Goal: Task Accomplishment & Management: Complete application form

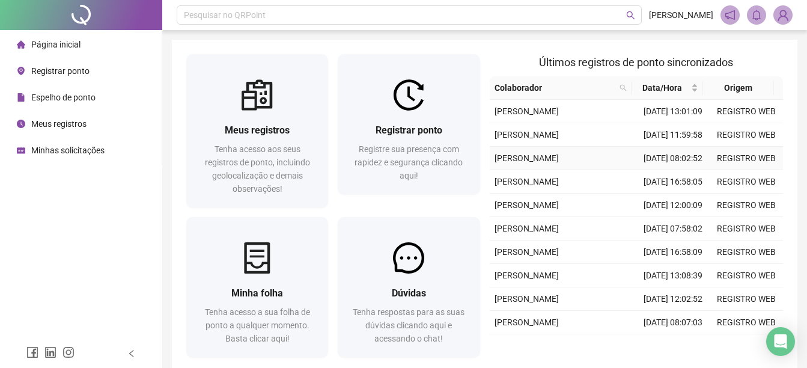
scroll to position [309, 0]
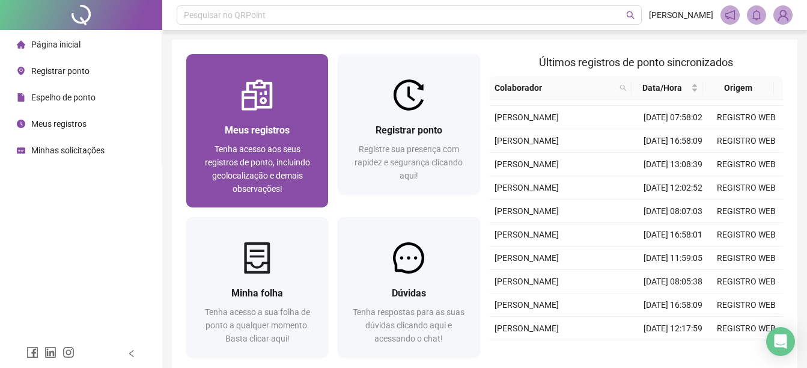
click at [289, 100] on div at bounding box center [257, 94] width 142 height 31
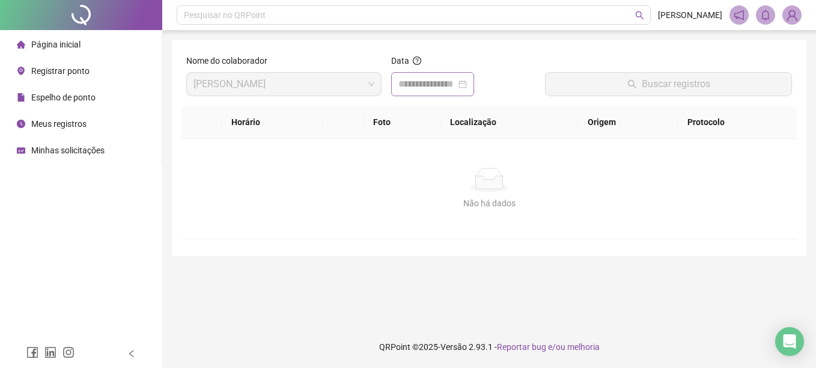
click at [467, 84] on div at bounding box center [432, 84] width 68 height 14
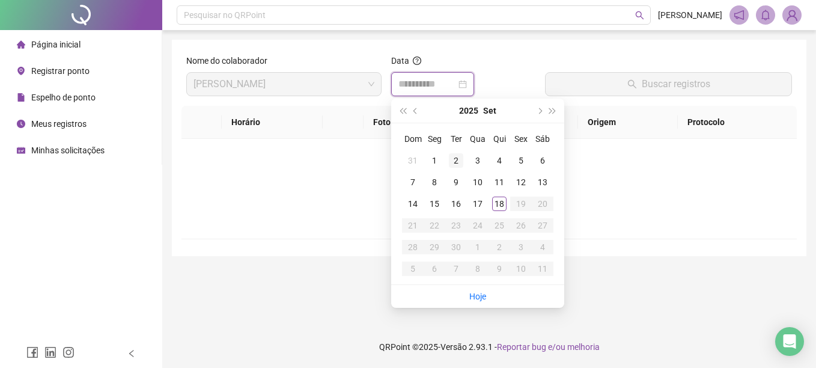
type input "**********"
click at [455, 160] on div "2" at bounding box center [456, 160] width 14 height 14
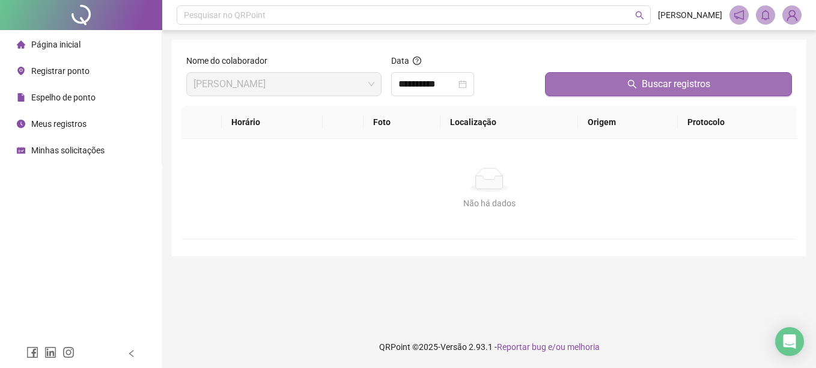
click at [716, 92] on button "Buscar registros" at bounding box center [668, 84] width 247 height 24
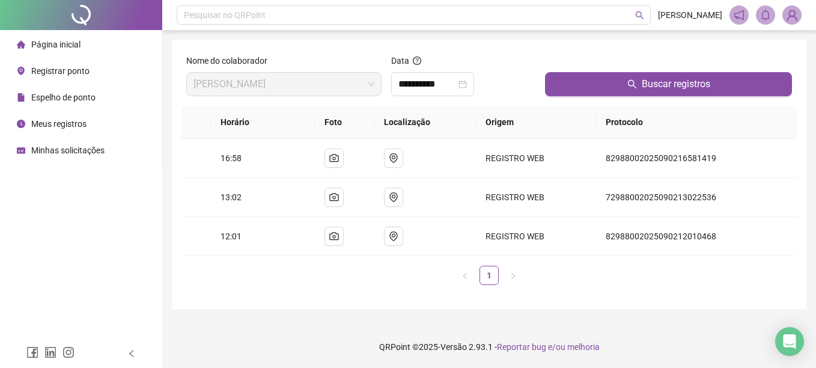
click at [91, 154] on span "Minhas solicitações" at bounding box center [67, 150] width 73 height 10
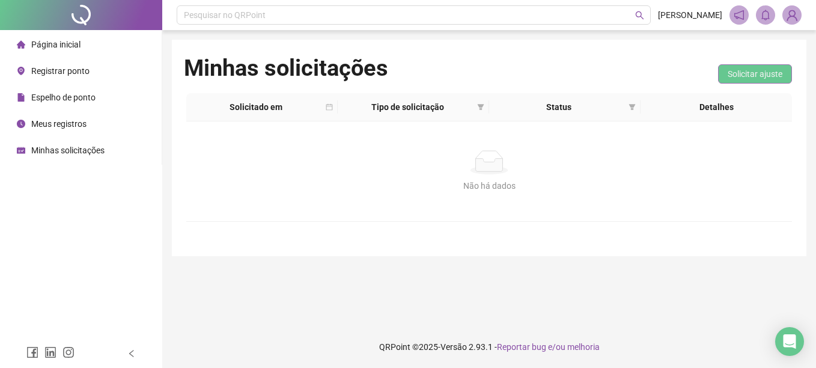
click at [756, 76] on span "Solicitar ajuste" at bounding box center [755, 73] width 55 height 13
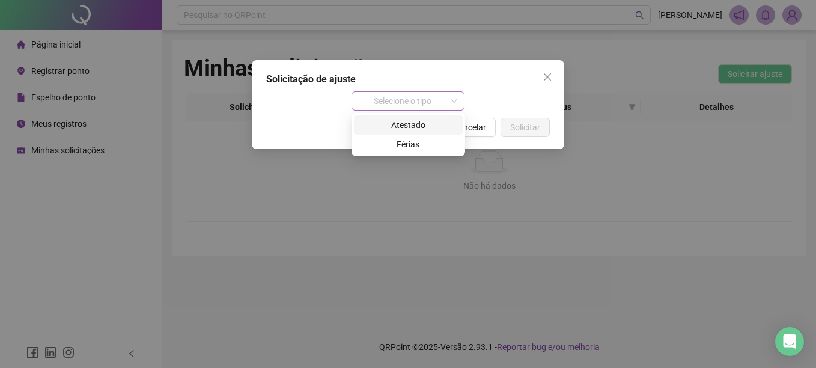
click at [406, 100] on span "Selecione o tipo" at bounding box center [408, 101] width 99 height 18
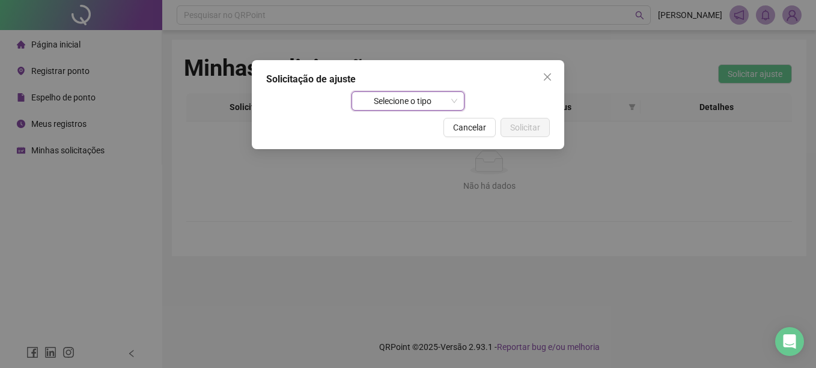
click at [430, 103] on span "Selecione o tipo" at bounding box center [408, 101] width 99 height 18
click at [415, 115] on div "Atestado" at bounding box center [408, 124] width 109 height 19
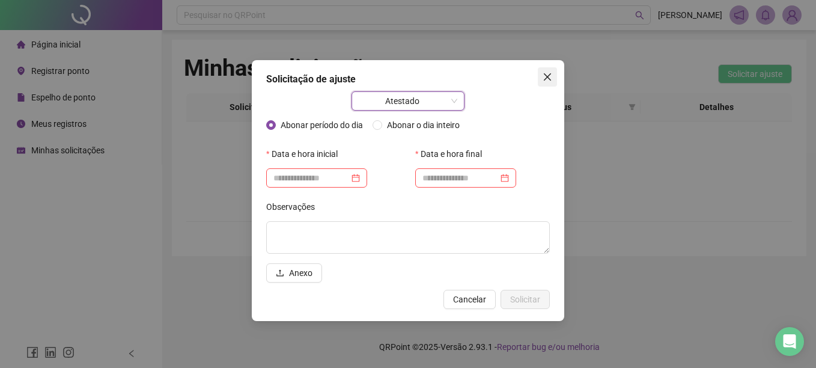
click at [550, 77] on icon "close" at bounding box center [548, 77] width 10 height 10
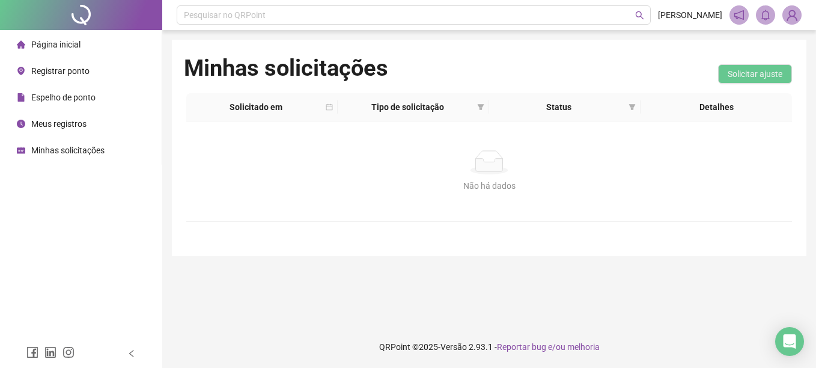
click at [60, 43] on span "Página inicial" at bounding box center [55, 45] width 49 height 10
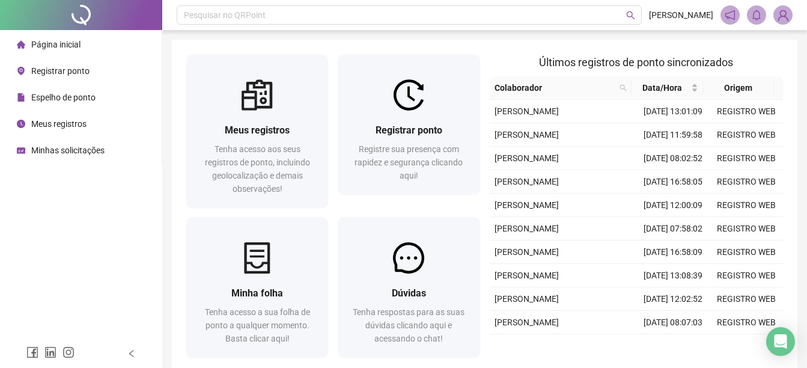
click at [788, 9] on img at bounding box center [783, 15] width 18 height 18
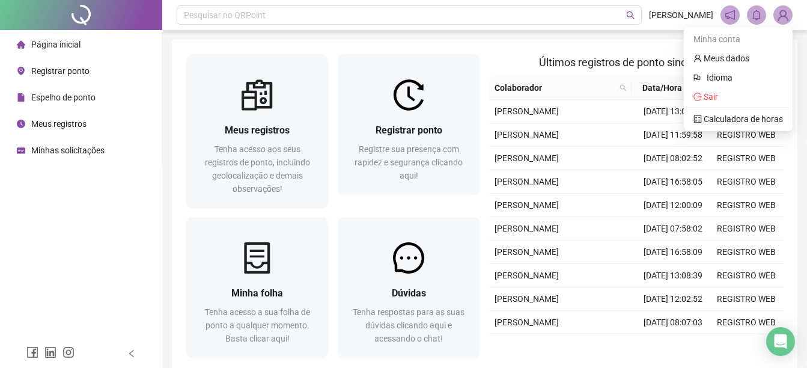
click at [763, 13] on span at bounding box center [756, 14] width 19 height 19
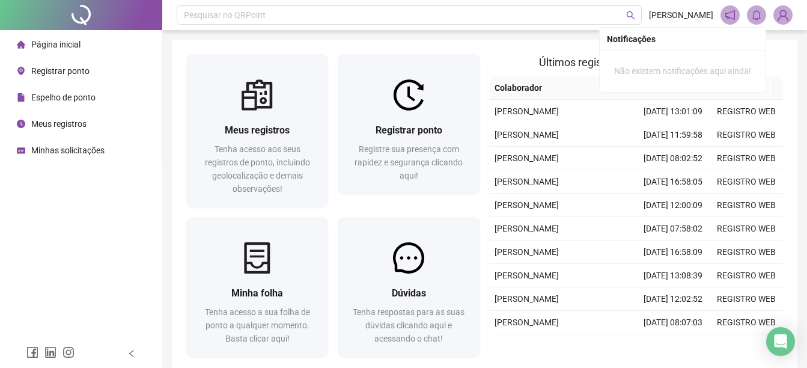
click at [740, 13] on div at bounding box center [756, 14] width 72 height 19
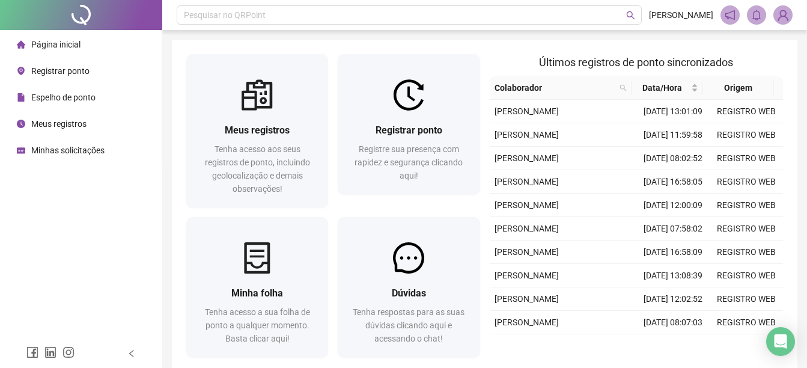
click at [740, 13] on div at bounding box center [756, 14] width 72 height 19
click at [52, 153] on span "Minhas solicitações" at bounding box center [67, 150] width 73 height 10
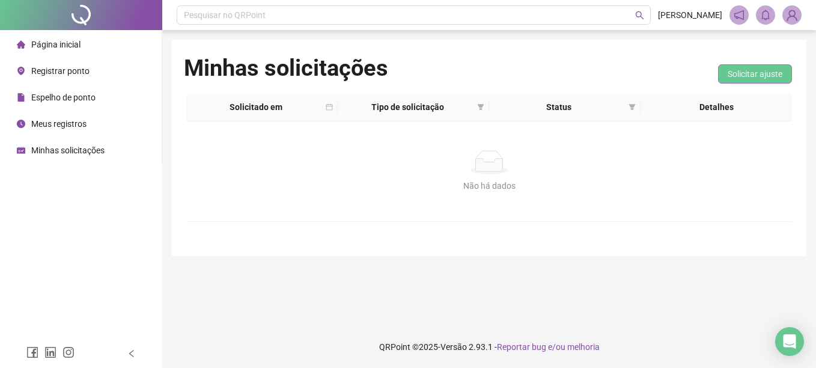
click at [760, 67] on span "Solicitar ajuste" at bounding box center [755, 73] width 55 height 13
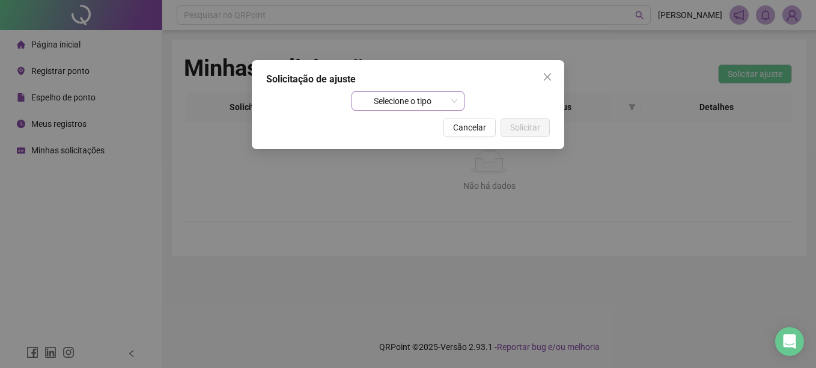
click at [421, 93] on span "Selecione o tipo" at bounding box center [408, 101] width 99 height 18
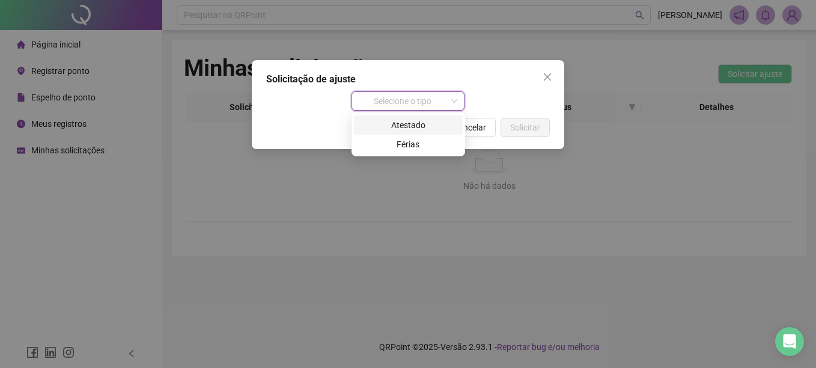
click at [428, 124] on div "Atestado" at bounding box center [408, 124] width 94 height 13
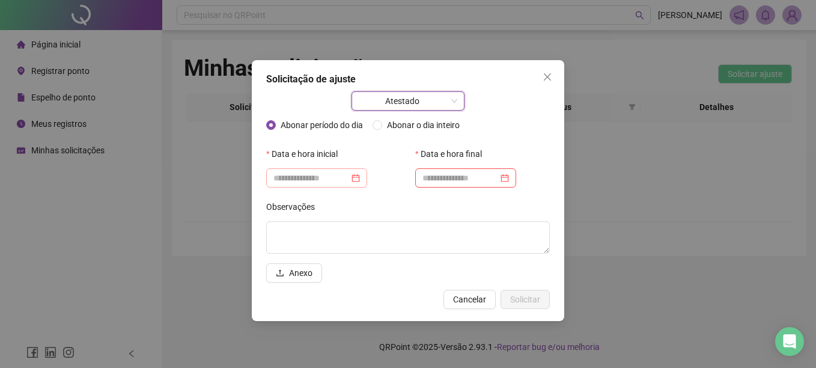
click at [360, 181] on div at bounding box center [316, 177] width 87 height 13
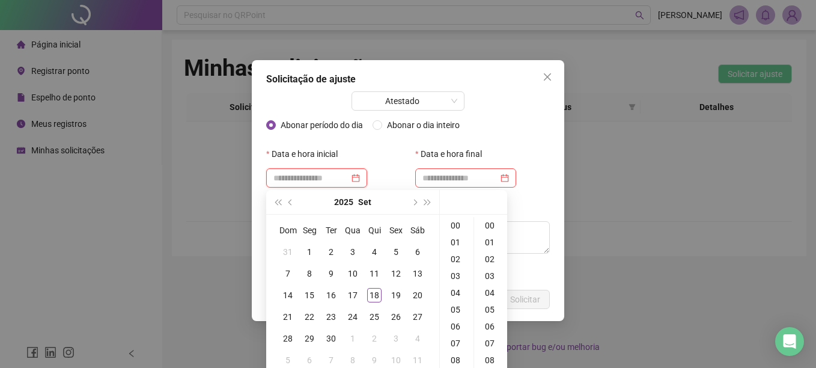
type input "**********"
click at [501, 124] on div "Abonar período do dia Abonar o dia inteiro" at bounding box center [408, 129] width 284 height 29
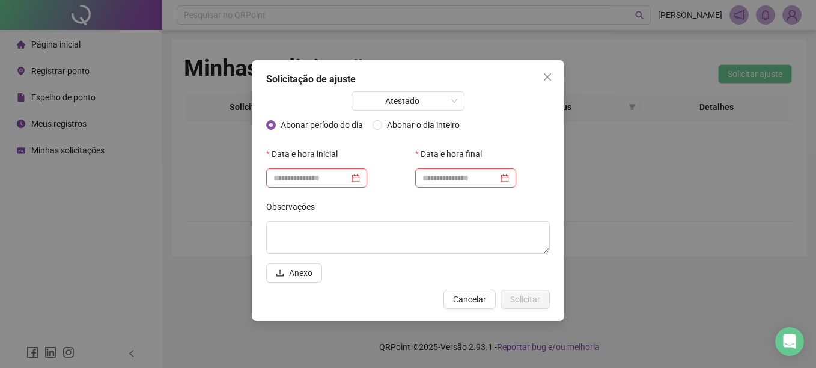
click at [153, 60] on div "Solicitação de ajuste Atestado Abonar período do dia Abonar o dia inteiro Data …" at bounding box center [408, 184] width 816 height 368
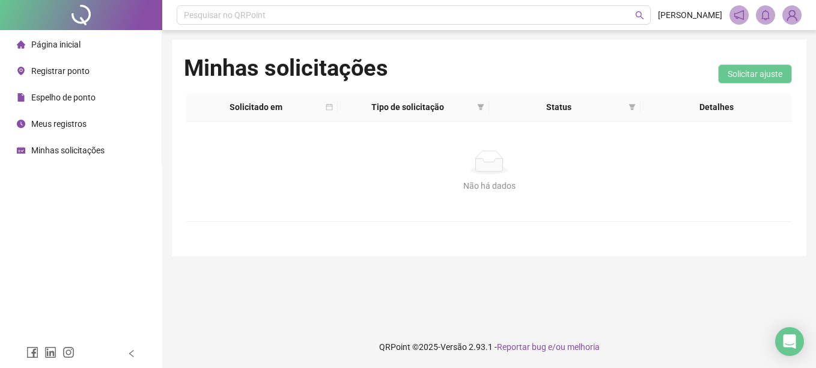
click at [94, 106] on div "Espelho de ponto" at bounding box center [56, 97] width 79 height 24
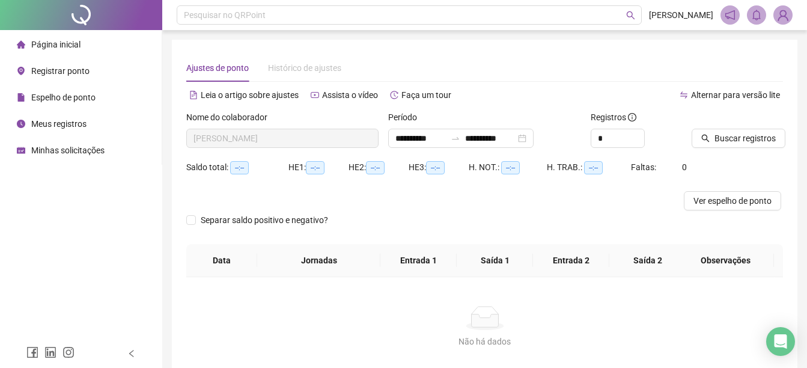
type input "**********"
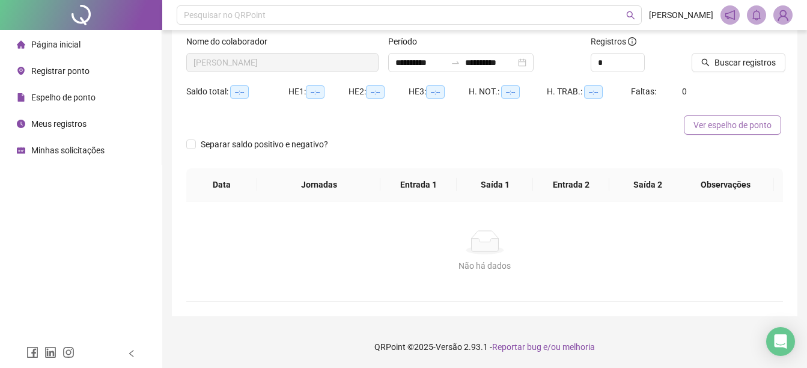
click at [692, 124] on button "Ver espelho de ponto" at bounding box center [732, 124] width 97 height 19
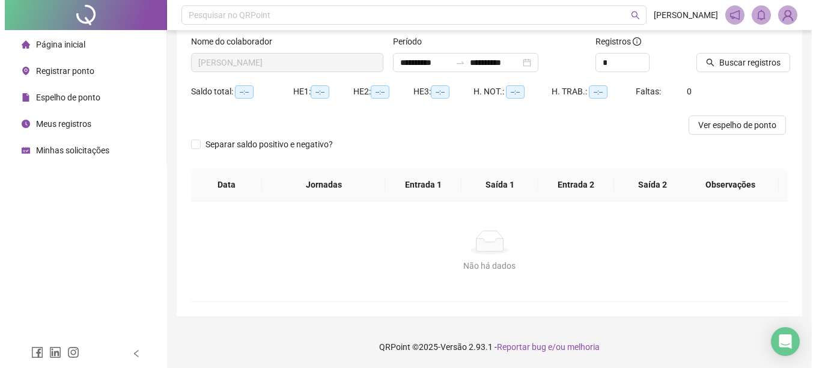
scroll to position [0, 0]
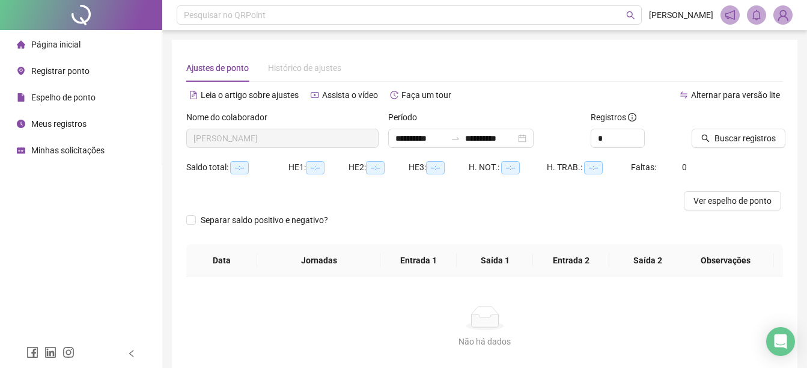
click at [123, 152] on li "Minhas solicitações" at bounding box center [80, 150] width 157 height 24
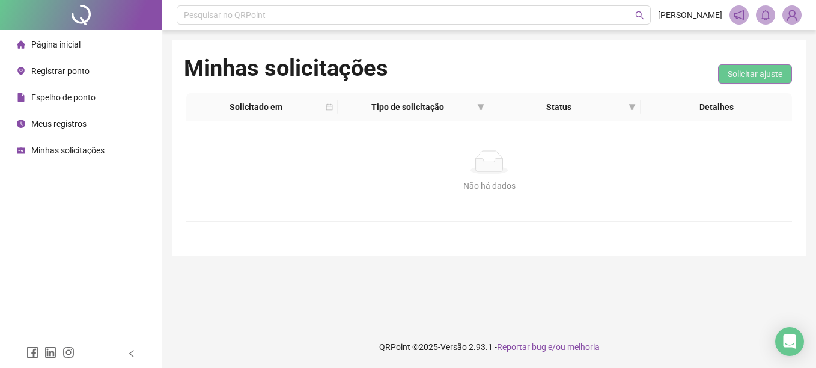
click at [760, 75] on span "Solicitar ajuste" at bounding box center [755, 73] width 55 height 13
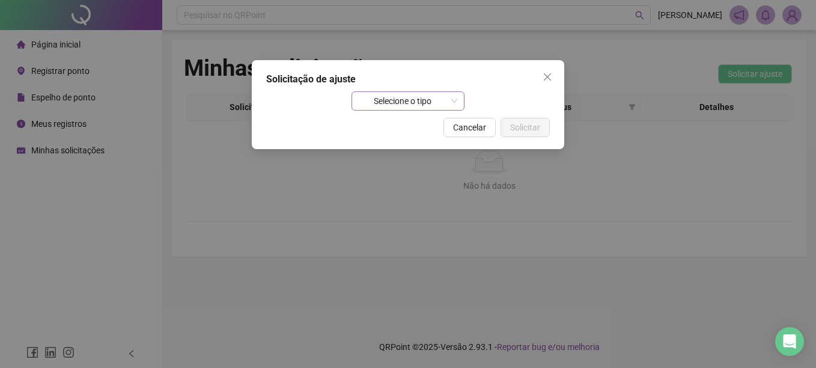
click at [426, 101] on span "Selecione o tipo" at bounding box center [408, 101] width 99 height 18
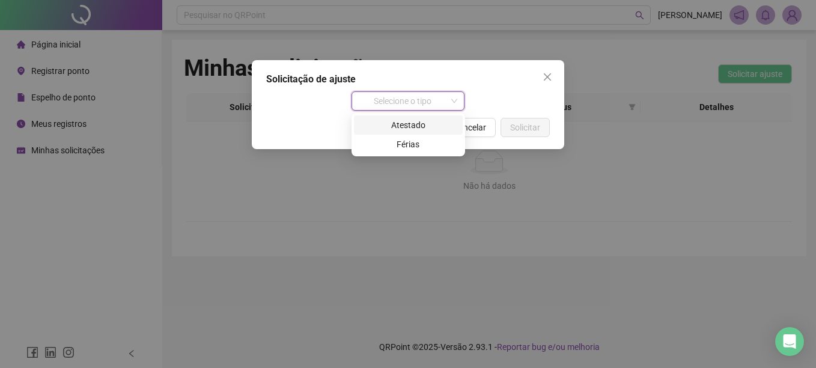
click at [413, 117] on div "Atestado" at bounding box center [408, 124] width 109 height 19
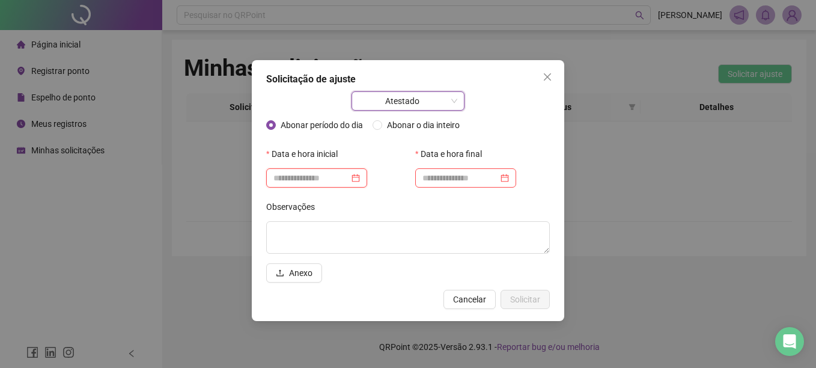
click at [349, 174] on input at bounding box center [311, 177] width 76 height 13
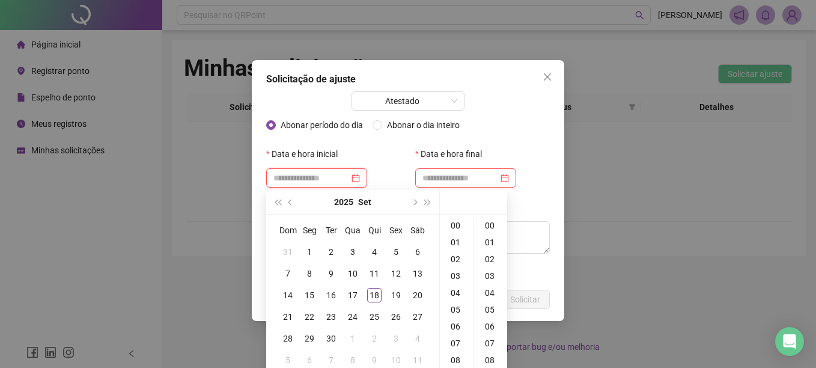
click at [349, 174] on input at bounding box center [311, 177] width 76 height 13
click at [329, 249] on div "2" at bounding box center [331, 252] width 14 height 14
type input "**********"
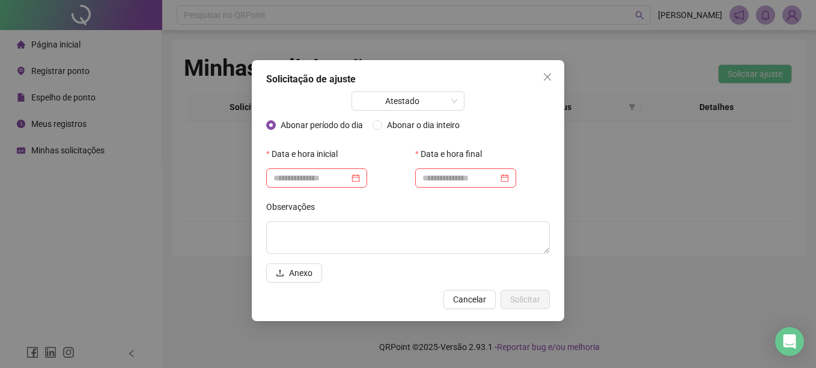
click at [538, 122] on div "Abonar período do dia Abonar o dia inteiro" at bounding box center [408, 129] width 284 height 29
click at [360, 175] on div at bounding box center [316, 177] width 87 height 13
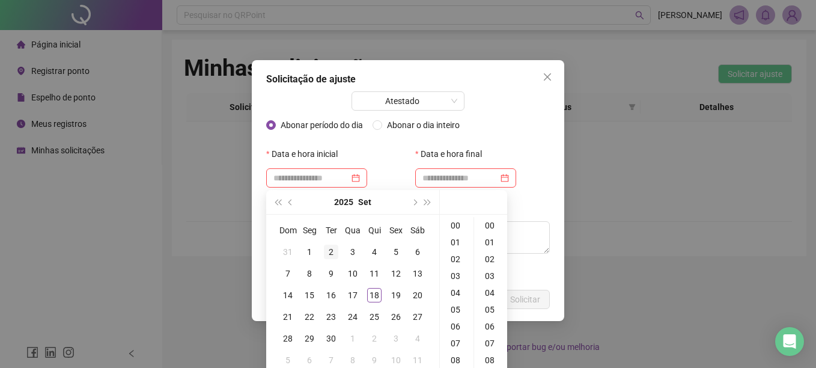
click at [333, 251] on div "2" at bounding box center [331, 252] width 14 height 14
click at [454, 359] on div "08" at bounding box center [456, 360] width 29 height 17
type input "**********"
click at [560, 187] on div "Solicitação de ajuste Atestado Abonar período do dia Abonar o dia inteiro Data …" at bounding box center [408, 190] width 312 height 261
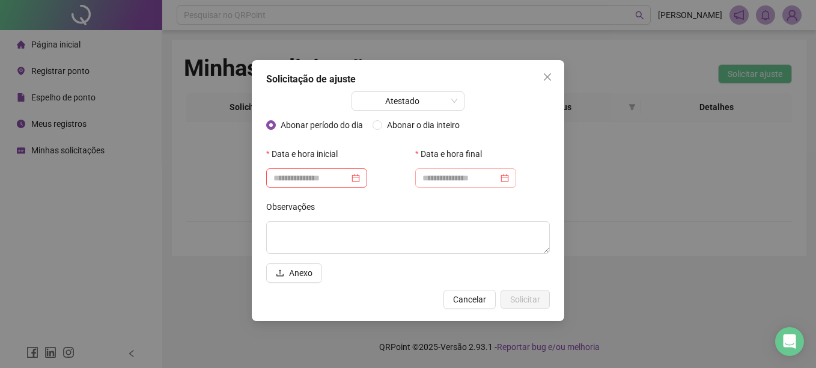
click at [509, 177] on div at bounding box center [465, 177] width 87 height 13
click at [367, 177] on div at bounding box center [316, 177] width 101 height 19
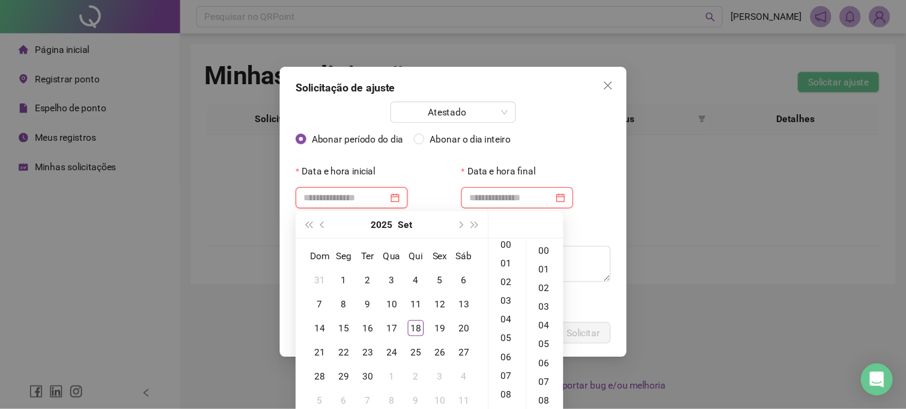
scroll to position [0, 0]
click at [330, 246] on div "2" at bounding box center [331, 252] width 14 height 14
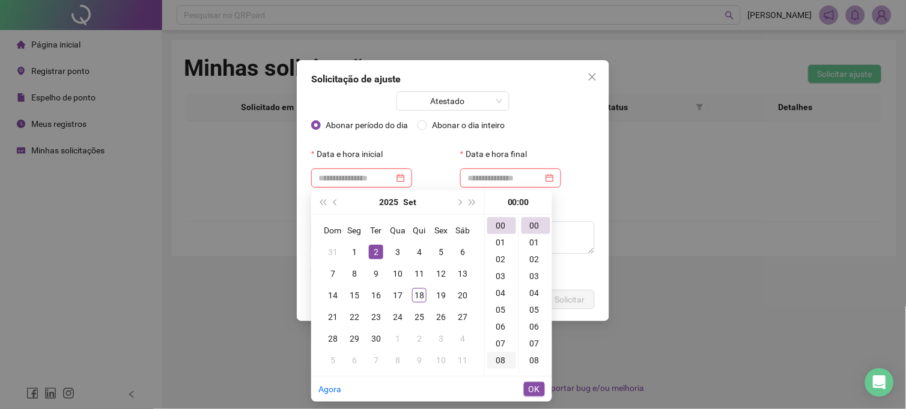
click at [505, 358] on div "08" at bounding box center [501, 360] width 29 height 17
type input "**********"
click at [531, 367] on span "OK" at bounding box center [534, 388] width 11 height 13
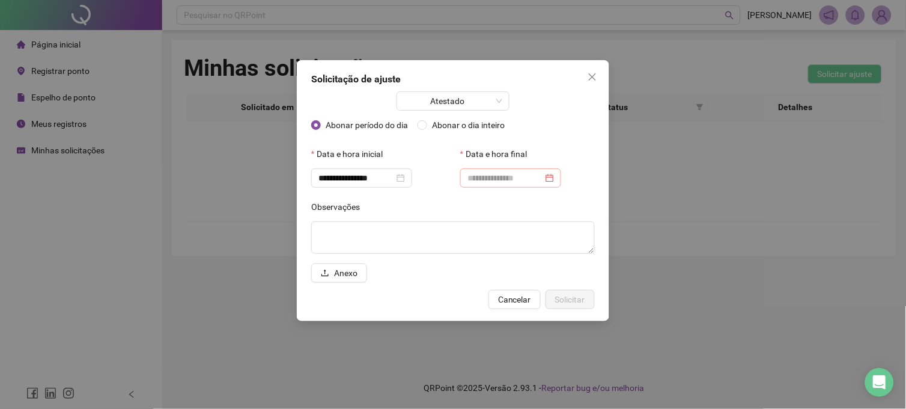
click at [554, 178] on div at bounding box center [510, 177] width 87 height 13
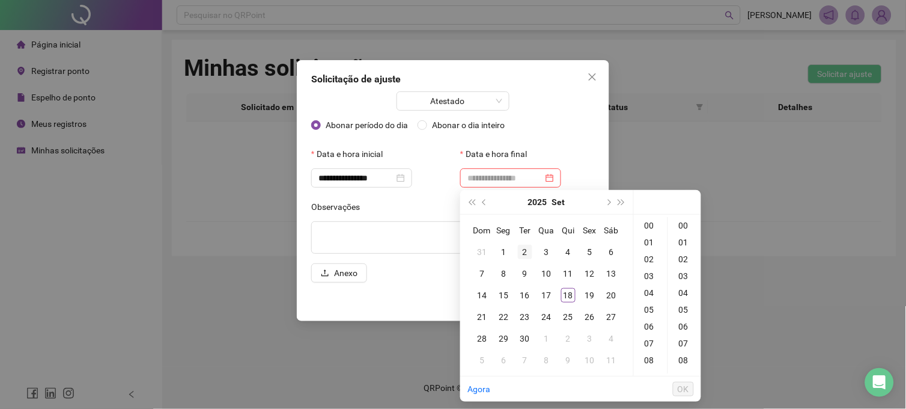
click at [525, 245] on div "2" at bounding box center [525, 252] width 14 height 14
click at [653, 325] on div "12" at bounding box center [650, 326] width 29 height 17
type input "**********"
click at [690, 367] on button "OK" at bounding box center [683, 389] width 21 height 14
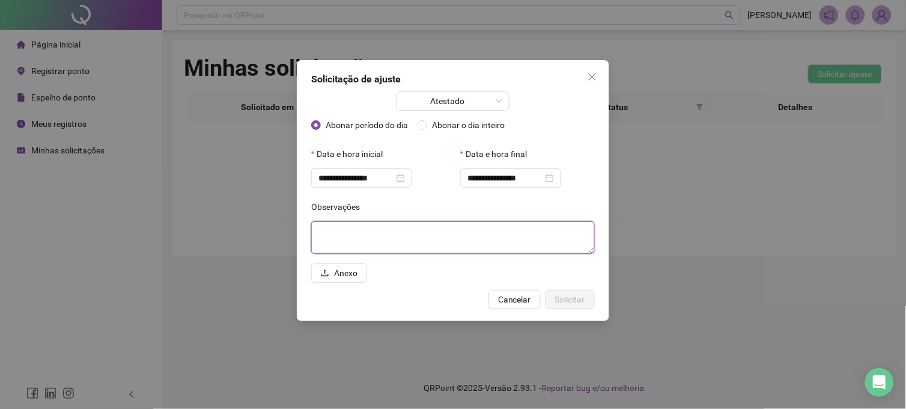
click at [455, 242] on textarea at bounding box center [453, 237] width 284 height 32
click at [509, 252] on textarea "**********" at bounding box center [453, 237] width 284 height 32
paste textarea "**********"
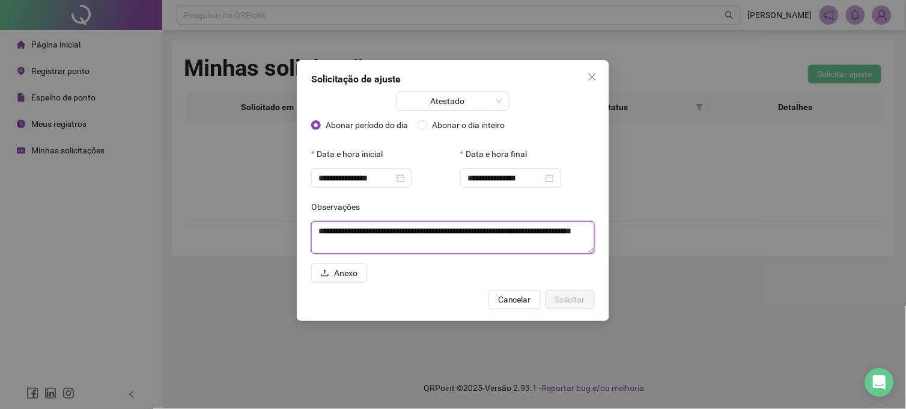
click at [483, 246] on textarea "**********" at bounding box center [453, 237] width 284 height 32
paste textarea
click at [449, 102] on span "Atestado" at bounding box center [453, 101] width 99 height 18
type textarea "**********"
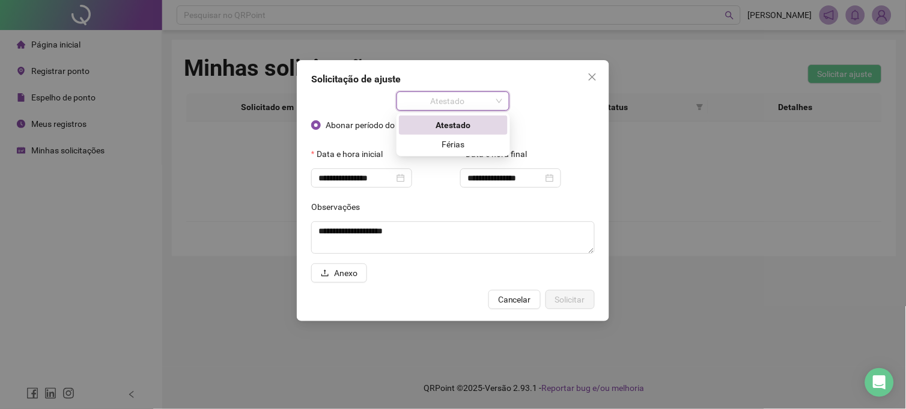
click at [460, 71] on div "**********" at bounding box center [453, 190] width 312 height 261
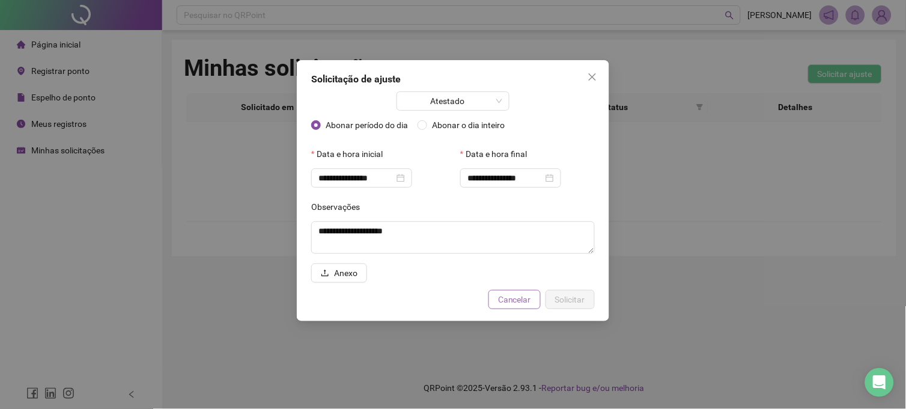
click at [520, 306] on button "Cancelar" at bounding box center [515, 299] width 52 height 19
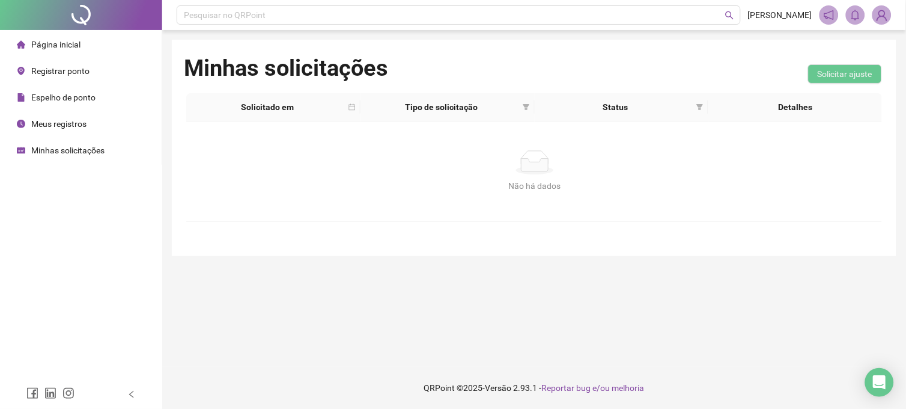
click at [72, 69] on span "Registrar ponto" at bounding box center [60, 71] width 58 height 10
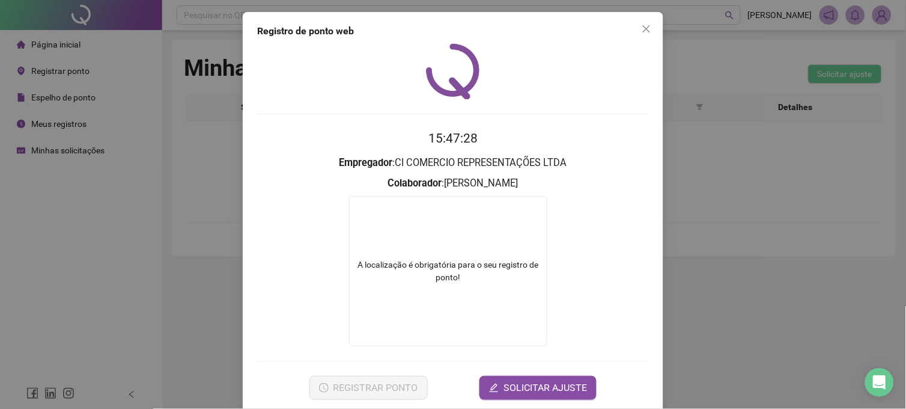
click at [545, 238] on form "A localização é obrigatória para o seu registro de ponto!" at bounding box center [453, 271] width 392 height 150
click at [547, 367] on span "SOLICITAR AJUSTE" at bounding box center [546, 387] width 84 height 14
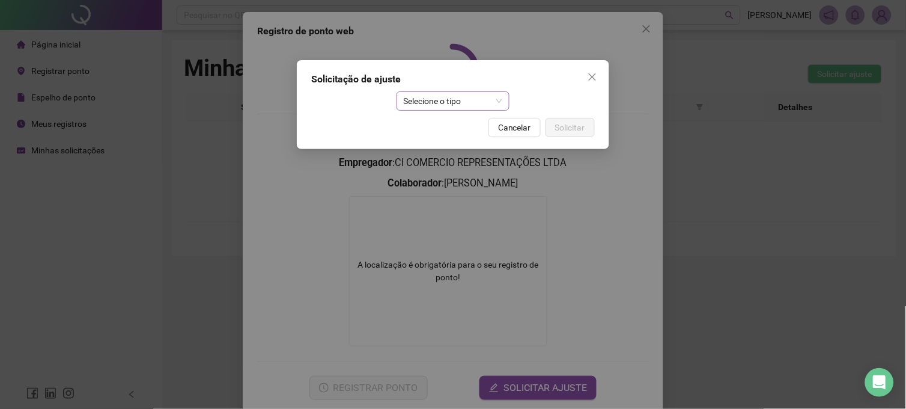
click at [476, 101] on span "Selecione o tipo" at bounding box center [453, 101] width 99 height 18
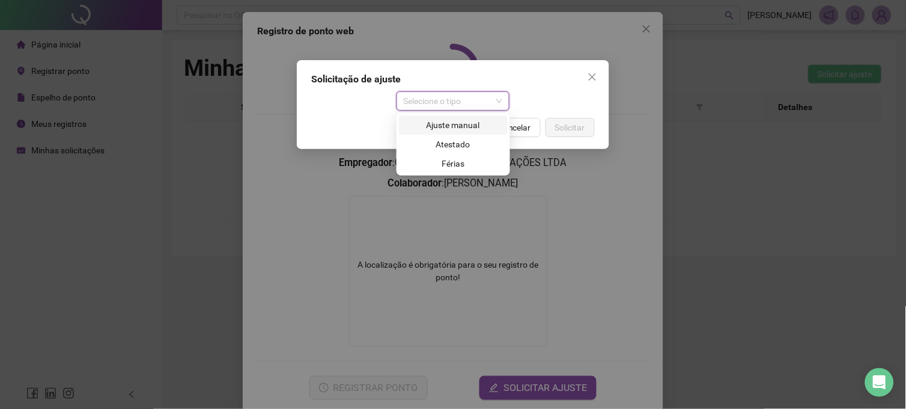
click at [466, 121] on div "Ajuste manual" at bounding box center [453, 124] width 94 height 13
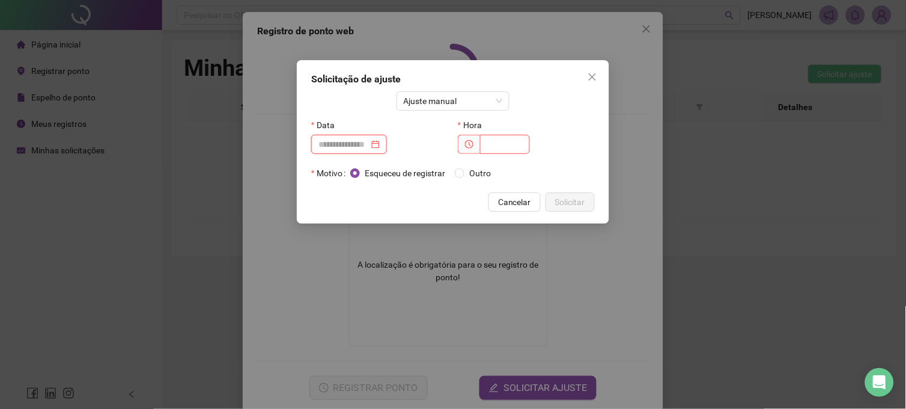
click at [364, 142] on input at bounding box center [343, 144] width 50 height 13
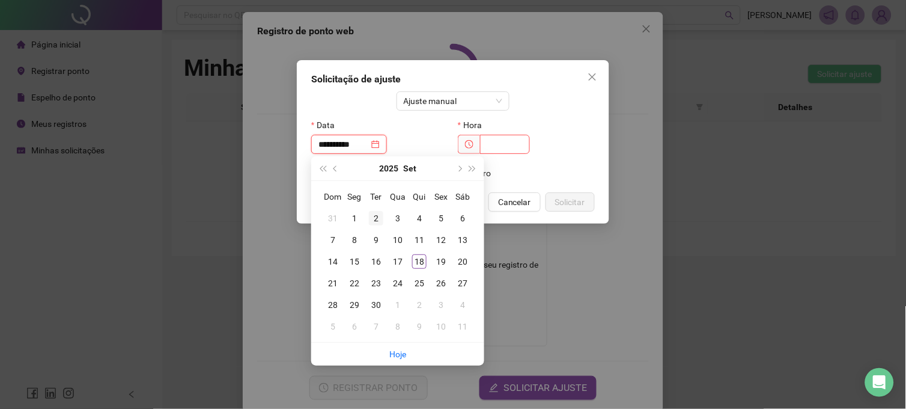
type input "**********"
click at [379, 213] on div "2" at bounding box center [376, 218] width 14 height 14
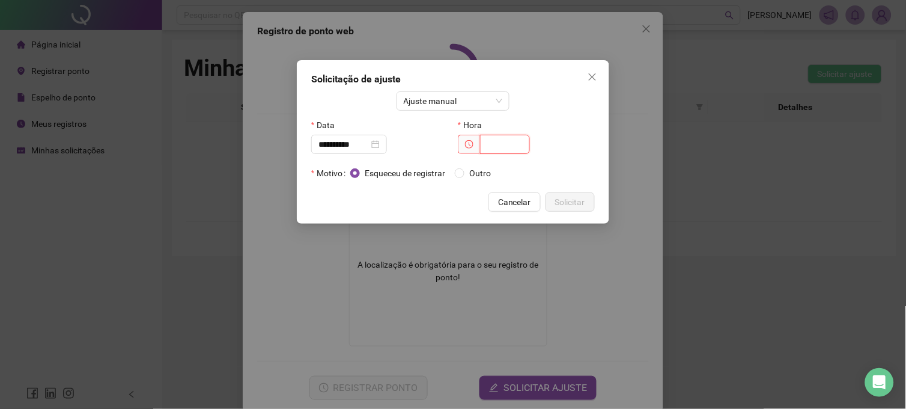
click at [504, 140] on input "text" at bounding box center [505, 144] width 50 height 19
type input "*****"
click at [532, 118] on div "Hora" at bounding box center [526, 124] width 137 height 19
click at [476, 144] on span at bounding box center [469, 144] width 22 height 19
click at [484, 144] on input "*****" at bounding box center [505, 144] width 50 height 19
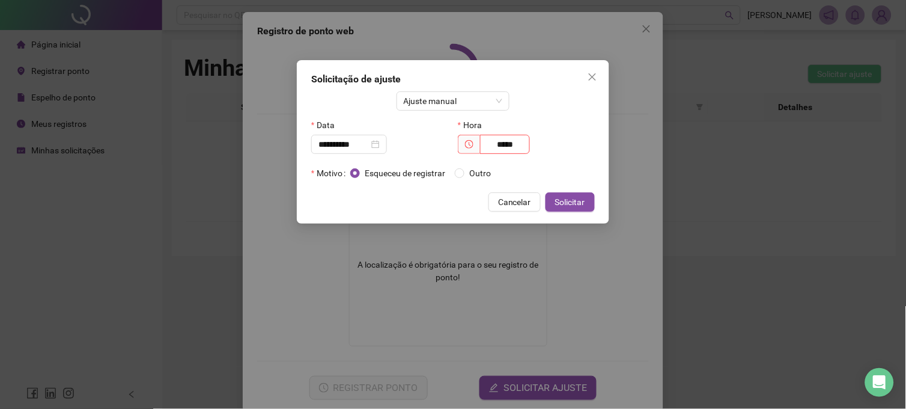
click at [532, 147] on div "*****" at bounding box center [526, 144] width 137 height 19
click at [552, 169] on div "**********" at bounding box center [453, 136] width 284 height 91
drag, startPoint x: 552, startPoint y: 169, endPoint x: 489, endPoint y: 182, distance: 63.9
click at [493, 181] on div "Esqueceu de registrar Outro" at bounding box center [472, 172] width 245 height 19
click at [563, 197] on span "Solicitar" at bounding box center [570, 201] width 30 height 13
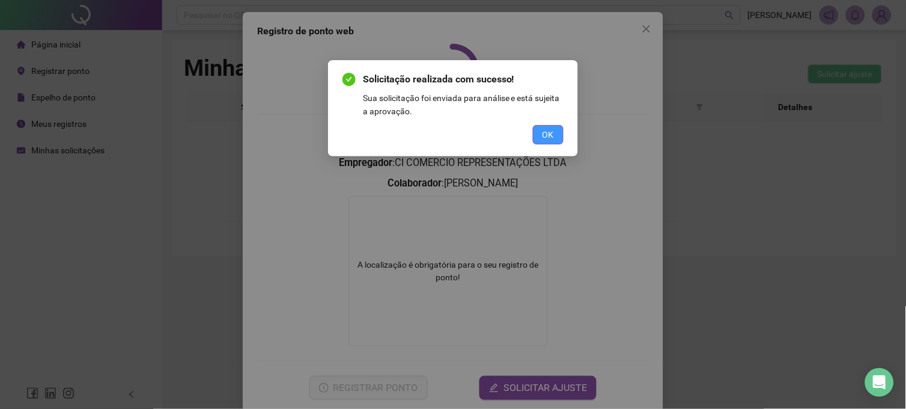
click at [561, 127] on button "OK" at bounding box center [548, 134] width 31 height 19
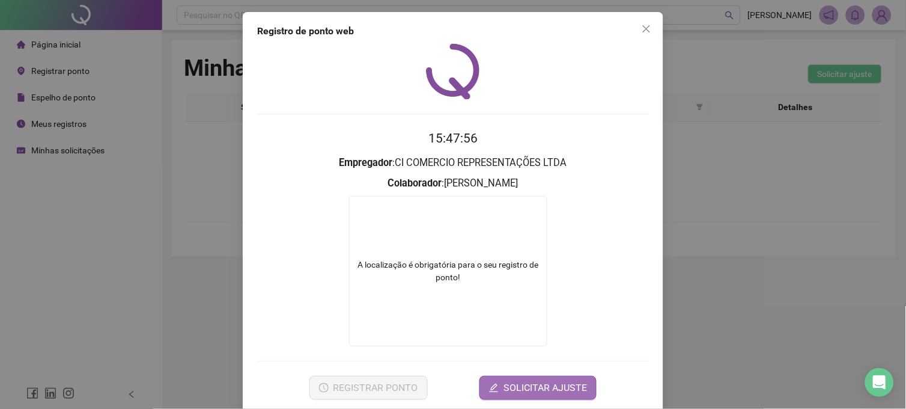
click at [556, 367] on span "SOLICITAR AJUSTE" at bounding box center [546, 387] width 84 height 14
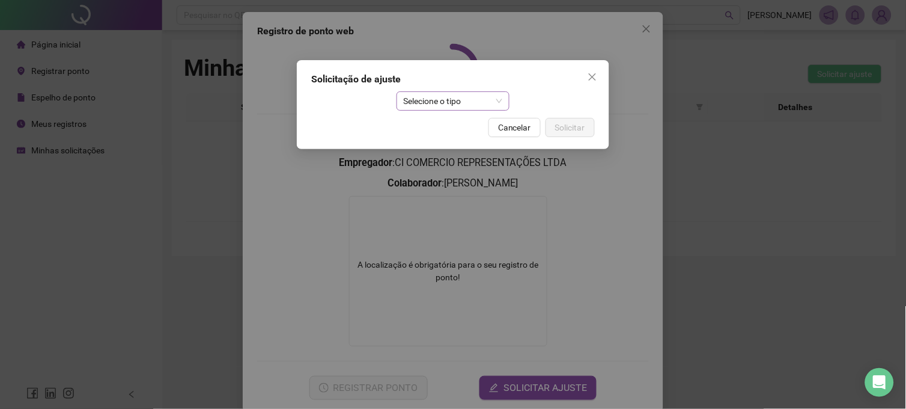
click at [425, 93] on span "Selecione o tipo" at bounding box center [453, 101] width 99 height 18
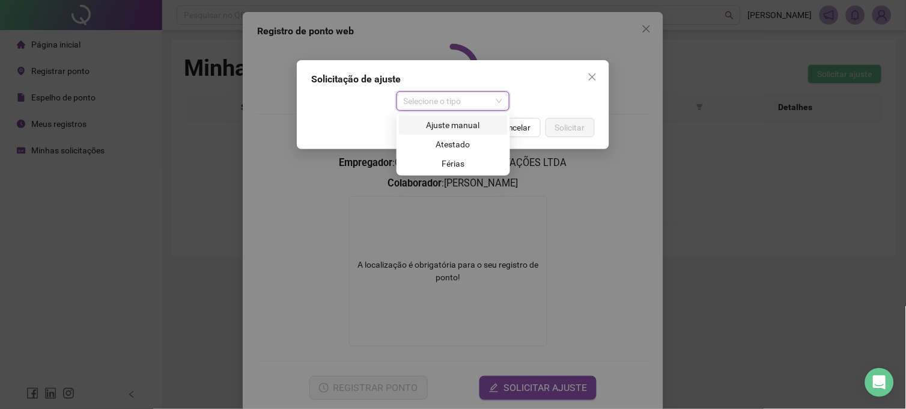
click at [440, 122] on div "Ajuste manual" at bounding box center [453, 124] width 94 height 13
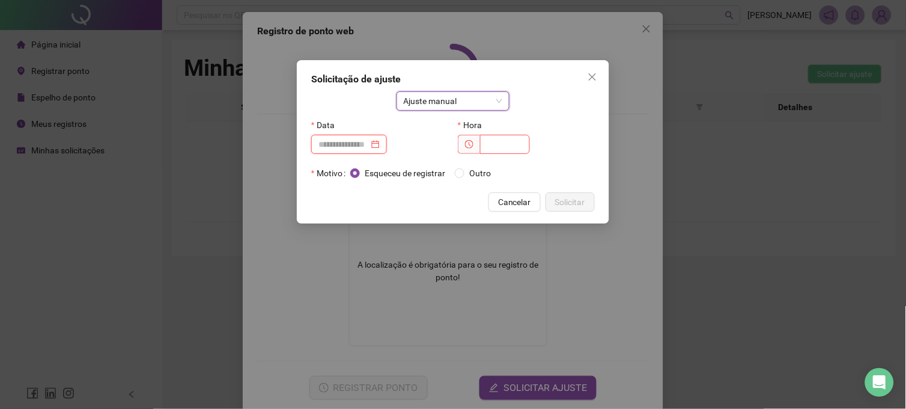
click at [369, 143] on input at bounding box center [343, 144] width 50 height 13
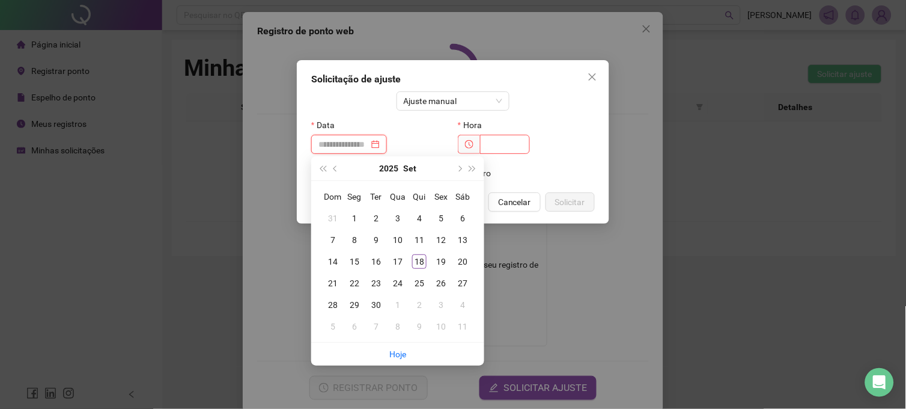
click at [380, 141] on div at bounding box center [348, 144] width 61 height 13
type input "**********"
click at [352, 240] on div "8" at bounding box center [354, 240] width 14 height 14
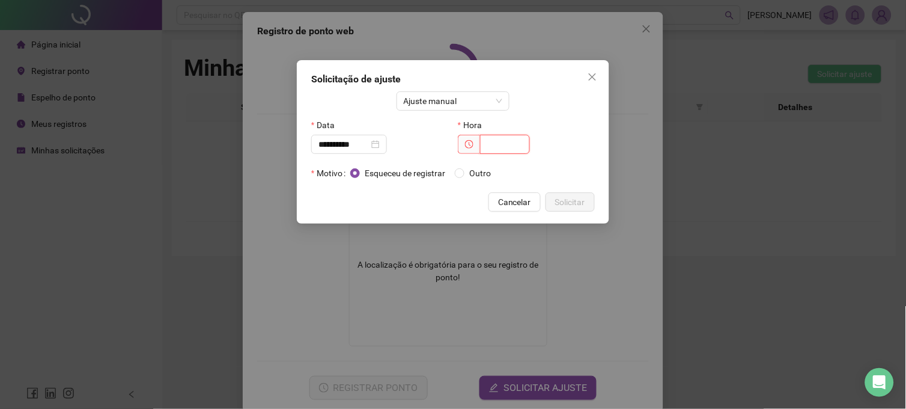
click at [485, 143] on input "text" at bounding box center [505, 144] width 50 height 19
type input "*****"
click at [568, 200] on span "Solicitar" at bounding box center [570, 201] width 30 height 13
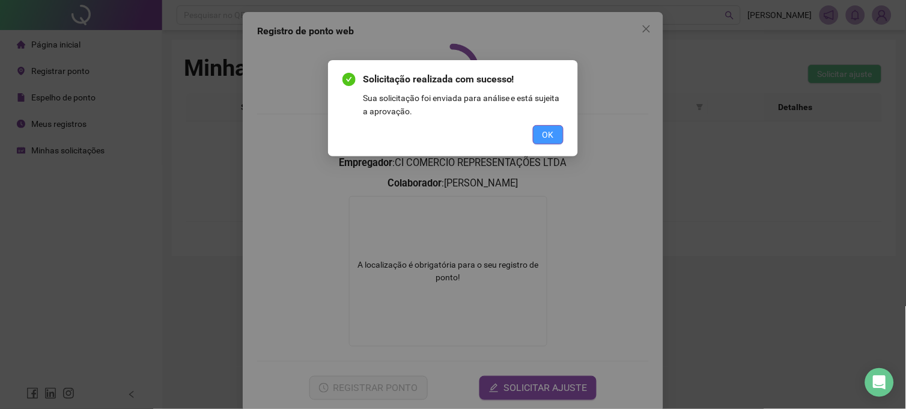
click at [547, 139] on span "OK" at bounding box center [548, 134] width 11 height 13
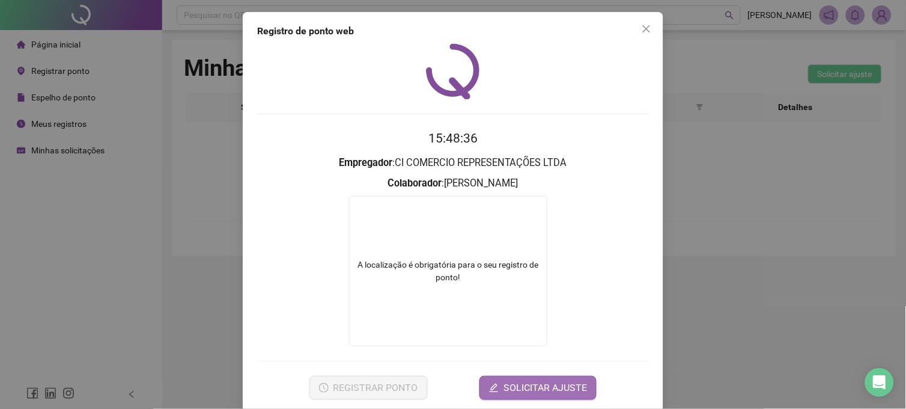
click at [536, 367] on span "SOLICITAR AJUSTE" at bounding box center [546, 387] width 84 height 14
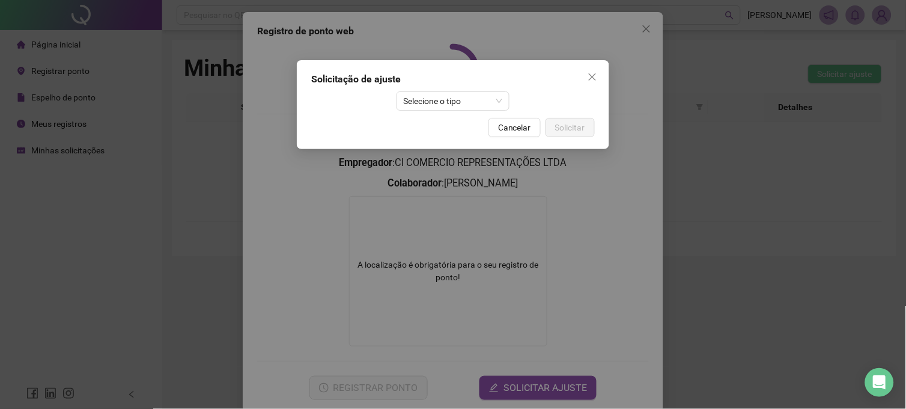
drag, startPoint x: 499, startPoint y: 99, endPoint x: 476, endPoint y: 111, distance: 25.8
click at [497, 99] on span "Selecione o tipo" at bounding box center [453, 101] width 99 height 18
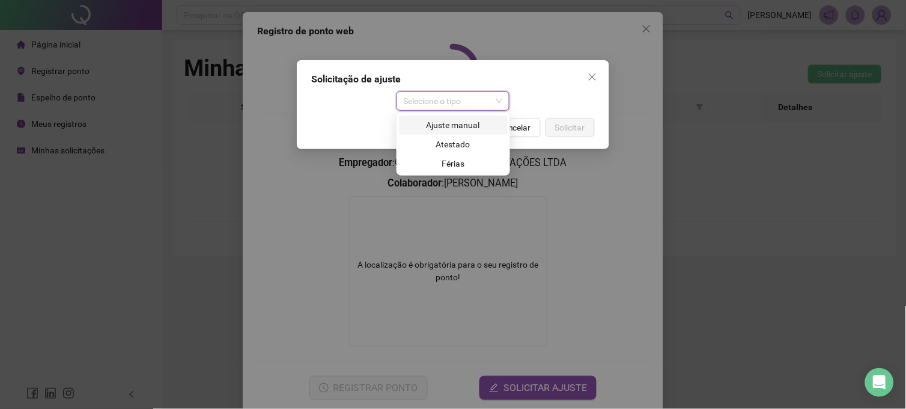
click at [452, 127] on div "Ajuste manual" at bounding box center [453, 124] width 94 height 13
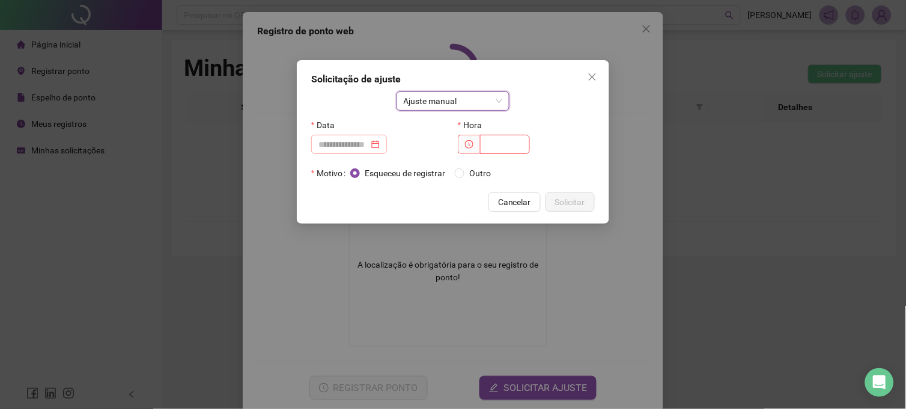
click at [380, 149] on div at bounding box center [348, 144] width 61 height 13
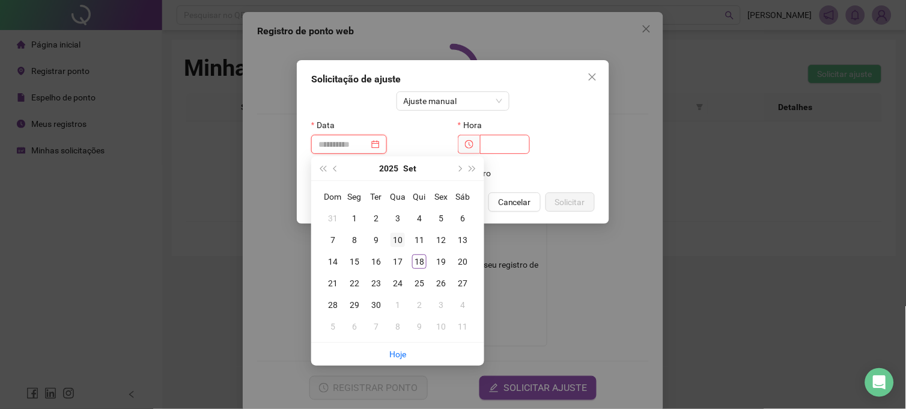
type input "**********"
click at [399, 243] on div "10" at bounding box center [398, 240] width 14 height 14
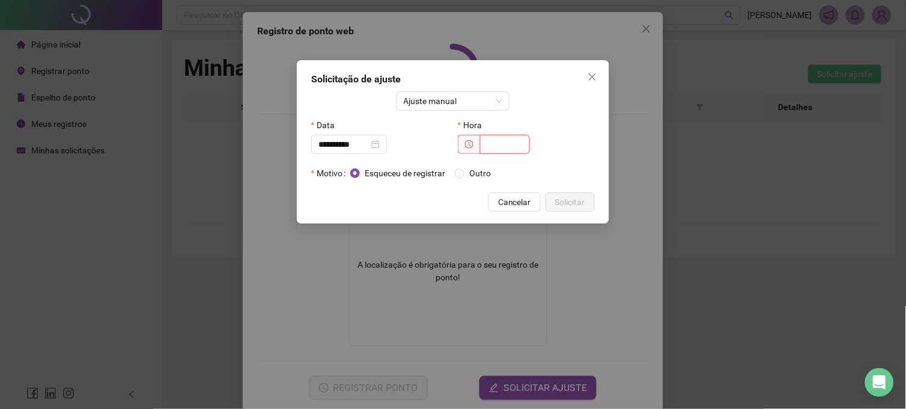
click at [504, 150] on input "text" at bounding box center [505, 144] width 50 height 19
type input "*****"
click at [575, 207] on span "Solicitar" at bounding box center [570, 201] width 30 height 13
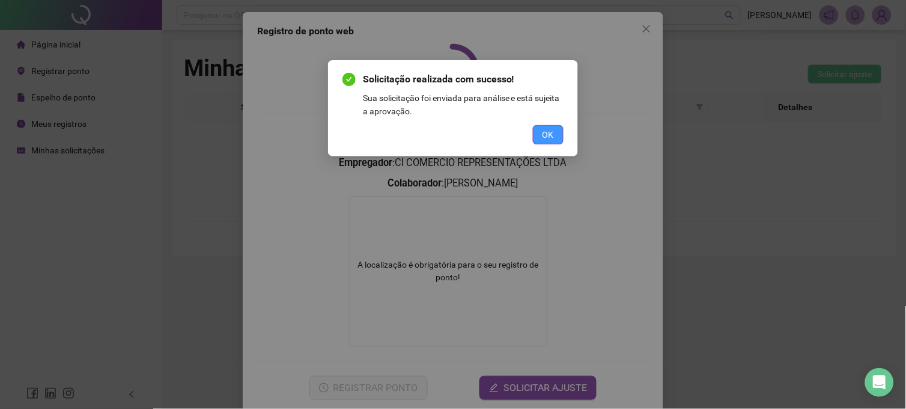
click at [541, 133] on button "OK" at bounding box center [548, 134] width 31 height 19
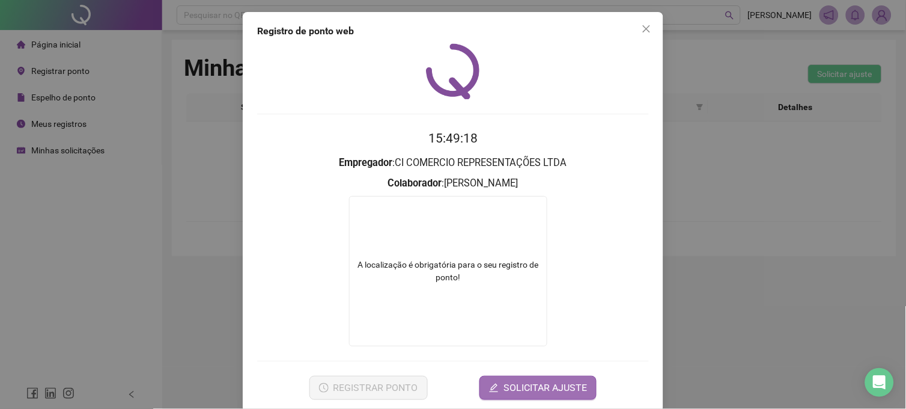
click at [525, 367] on span "SOLICITAR AJUSTE" at bounding box center [546, 387] width 84 height 14
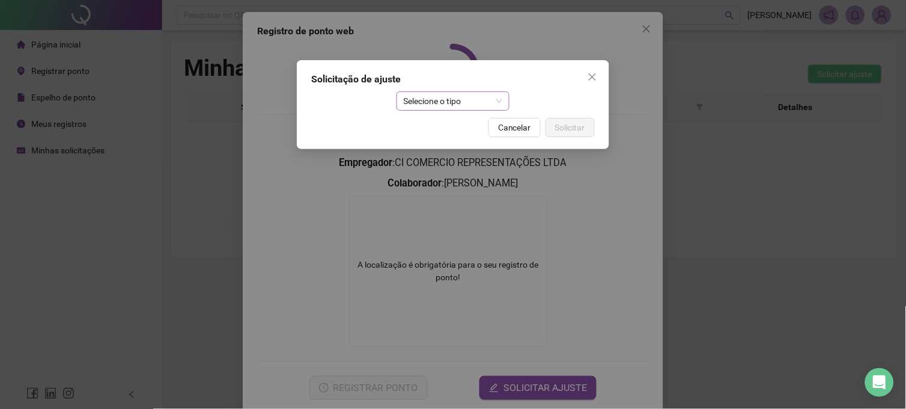
click at [439, 101] on span "Selecione o tipo" at bounding box center [453, 101] width 99 height 18
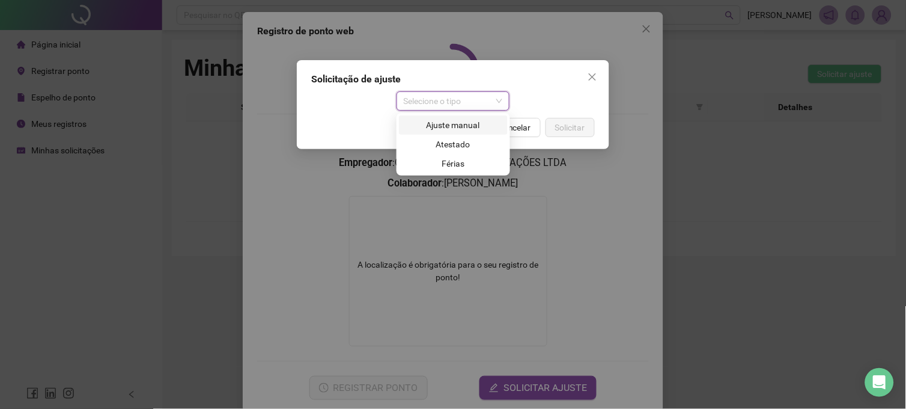
click at [458, 127] on div "Ajuste manual" at bounding box center [453, 124] width 94 height 13
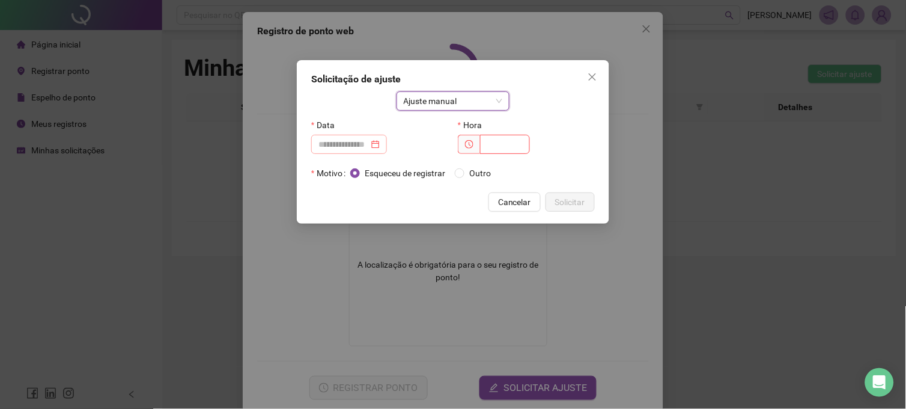
click at [387, 143] on div at bounding box center [349, 144] width 76 height 19
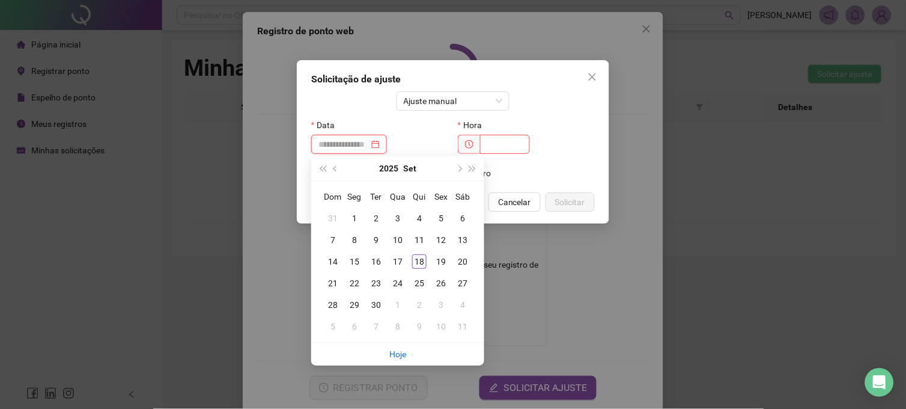
click at [387, 143] on div at bounding box center [349, 144] width 76 height 19
type input "**********"
click at [379, 237] on div "9" at bounding box center [376, 240] width 14 height 14
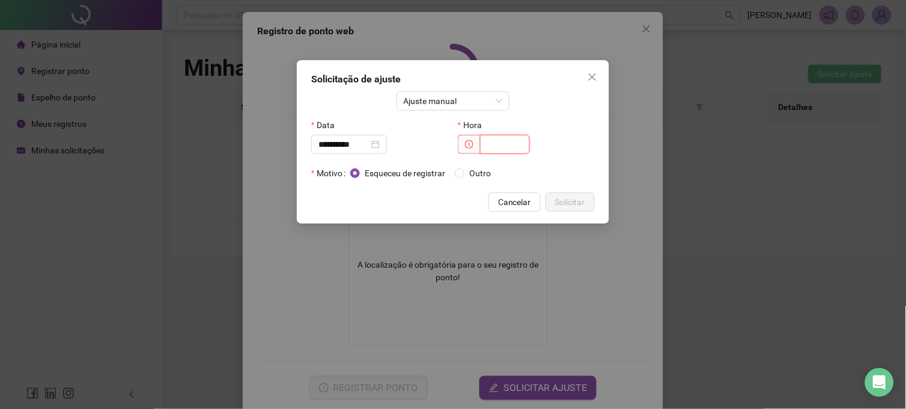
click at [499, 143] on input "text" at bounding box center [505, 144] width 50 height 19
type input "*****"
click at [560, 202] on span "Solicitar" at bounding box center [570, 201] width 30 height 13
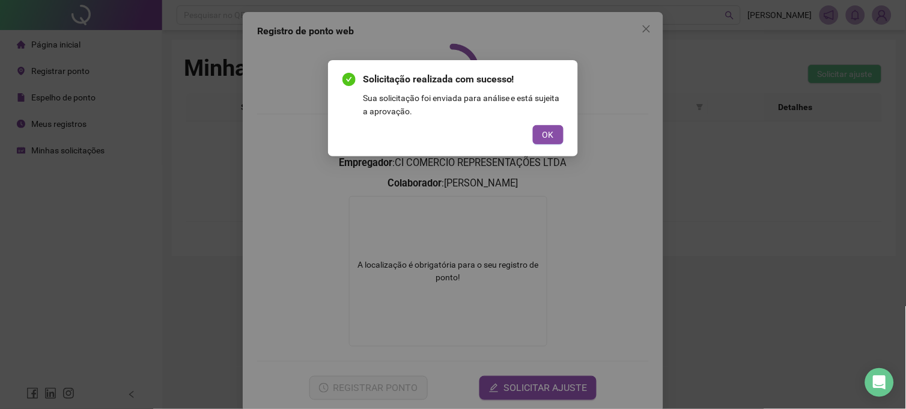
click at [565, 133] on div "Solicitação realizada com sucesso! Sua solicitação foi enviada para análise e e…" at bounding box center [453, 108] width 250 height 96
click at [553, 135] on span "OK" at bounding box center [548, 134] width 11 height 13
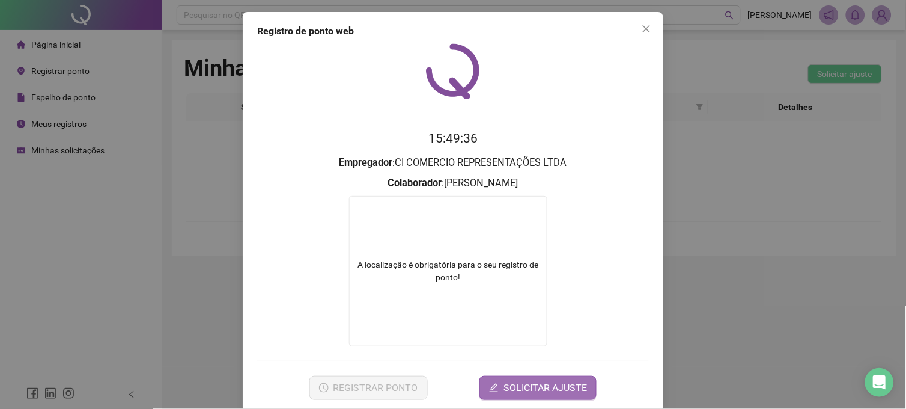
click at [544, 367] on span "SOLICITAR AJUSTE" at bounding box center [546, 387] width 84 height 14
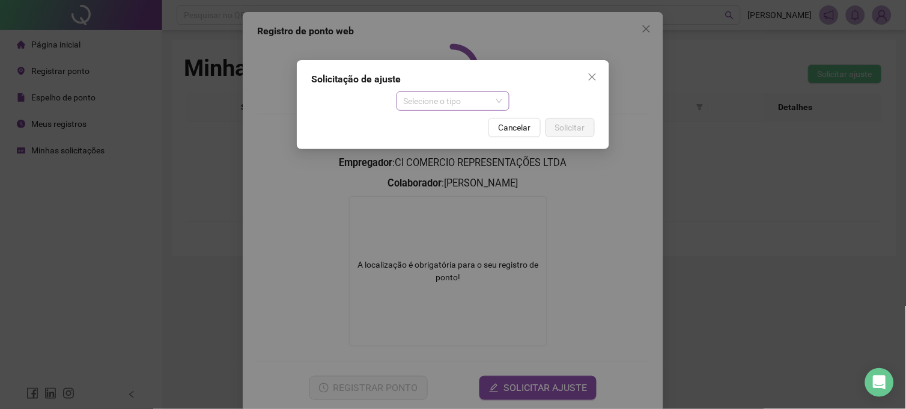
click at [484, 109] on span "Selecione o tipo" at bounding box center [453, 101] width 99 height 18
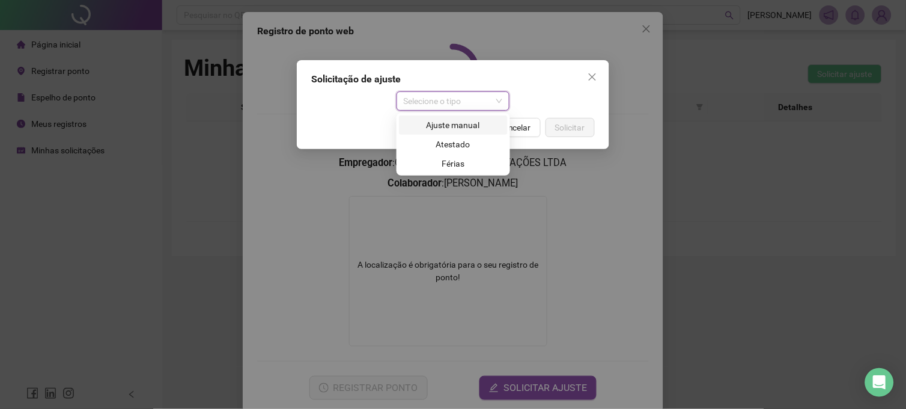
click at [473, 129] on div "Ajuste manual" at bounding box center [453, 124] width 94 height 13
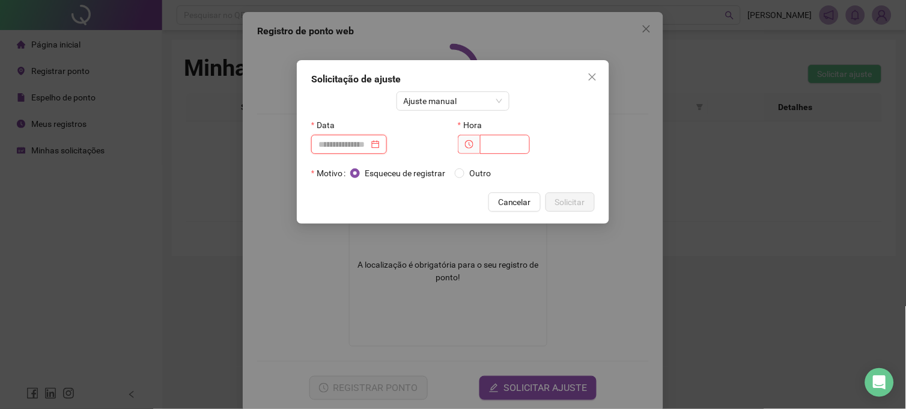
click at [362, 145] on input at bounding box center [343, 144] width 50 height 13
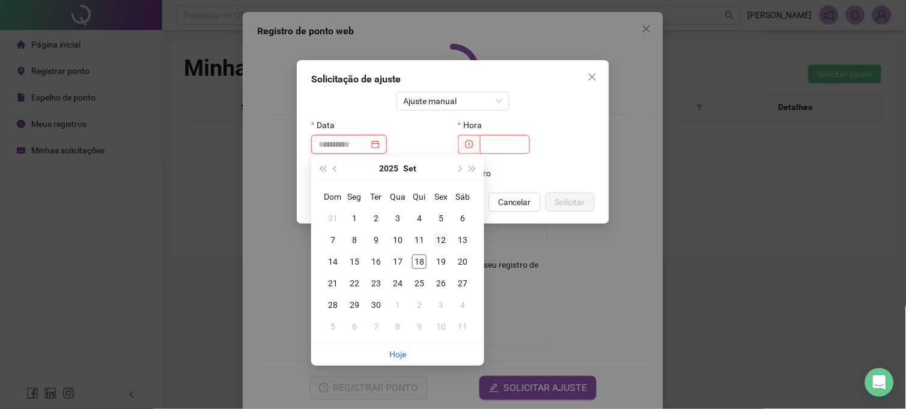
type input "**********"
click at [435, 240] on div "12" at bounding box center [441, 240] width 14 height 14
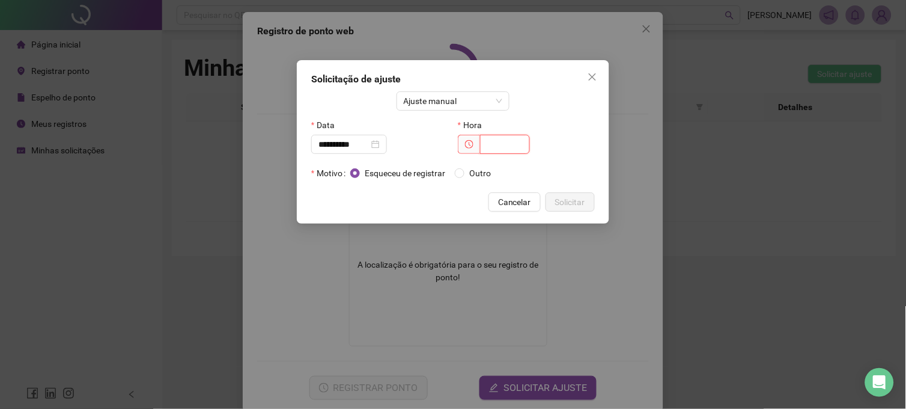
click at [489, 141] on input "text" at bounding box center [505, 144] width 50 height 19
type input "*****"
click at [572, 204] on span "Solicitar" at bounding box center [570, 201] width 30 height 13
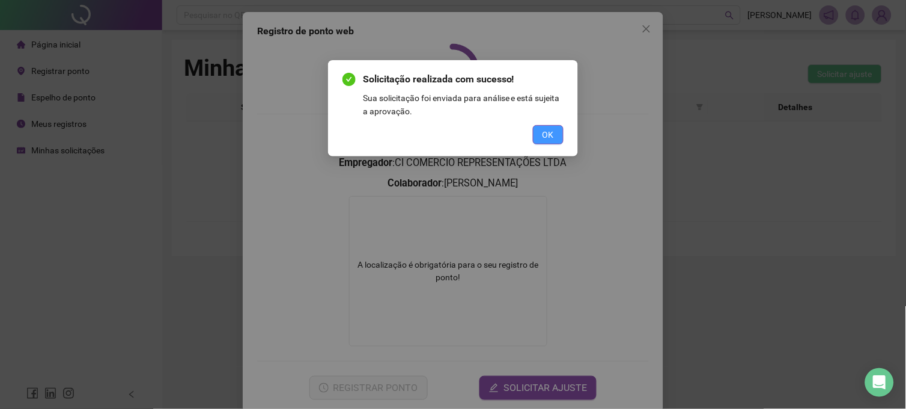
click at [553, 125] on button "OK" at bounding box center [548, 134] width 31 height 19
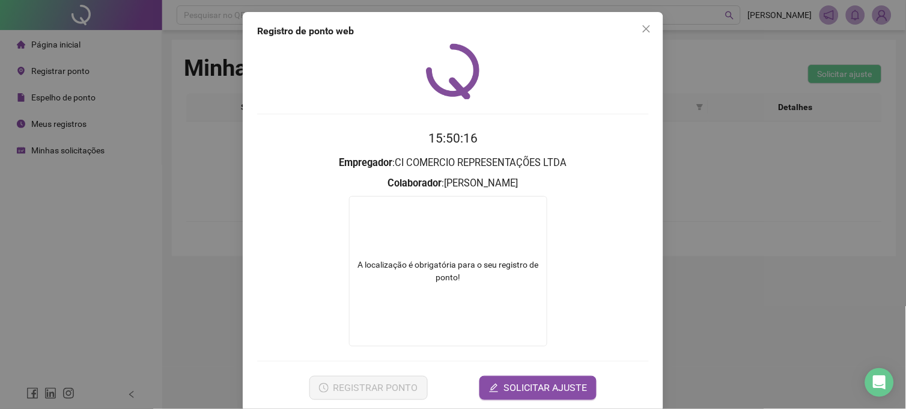
click at [512, 367] on div "Registro de ponto web 15:50:16 Empregador : CI COMERCIO REPRESENTAÇÕES LTDA Col…" at bounding box center [453, 212] width 421 height 400
click at [527, 367] on span "SOLICITAR AJUSTE" at bounding box center [546, 387] width 84 height 14
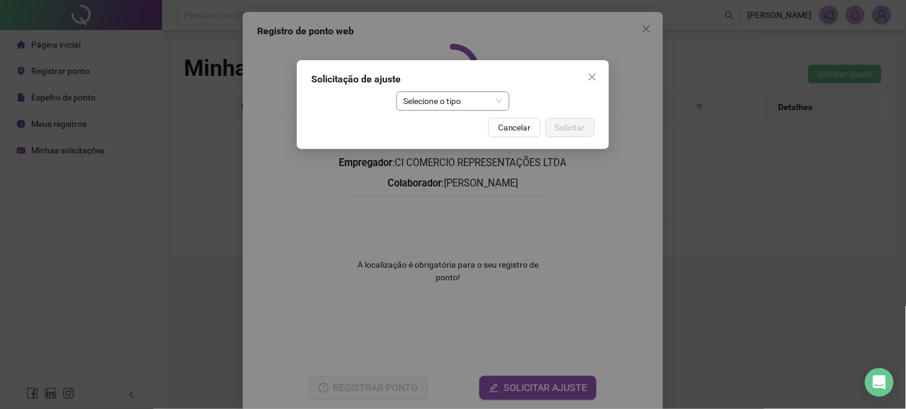
click at [475, 100] on span "Selecione o tipo" at bounding box center [453, 101] width 99 height 18
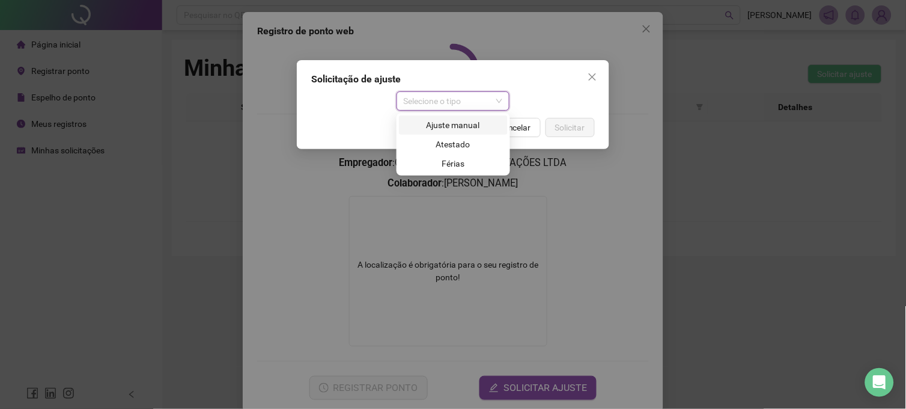
click at [463, 124] on div "Ajuste manual" at bounding box center [453, 124] width 94 height 13
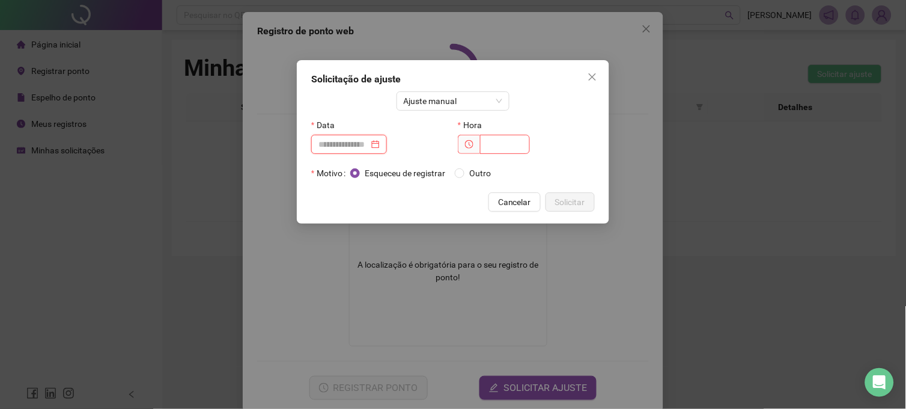
click at [362, 143] on input at bounding box center [343, 144] width 50 height 13
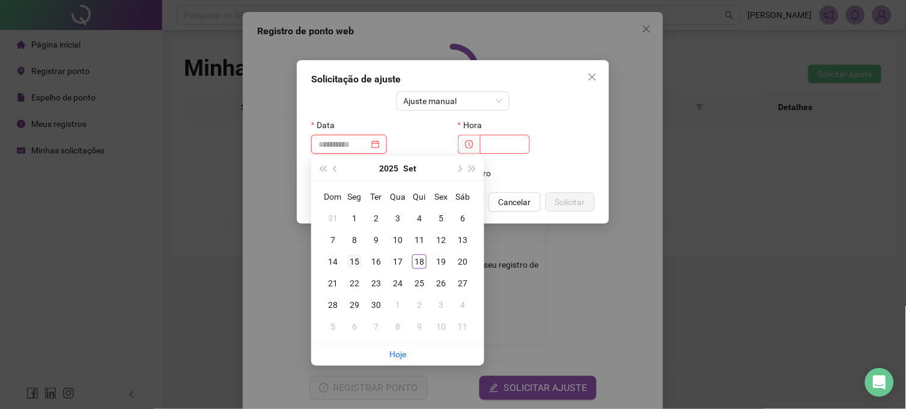
type input "**********"
click at [361, 261] on div "15" at bounding box center [354, 261] width 14 height 14
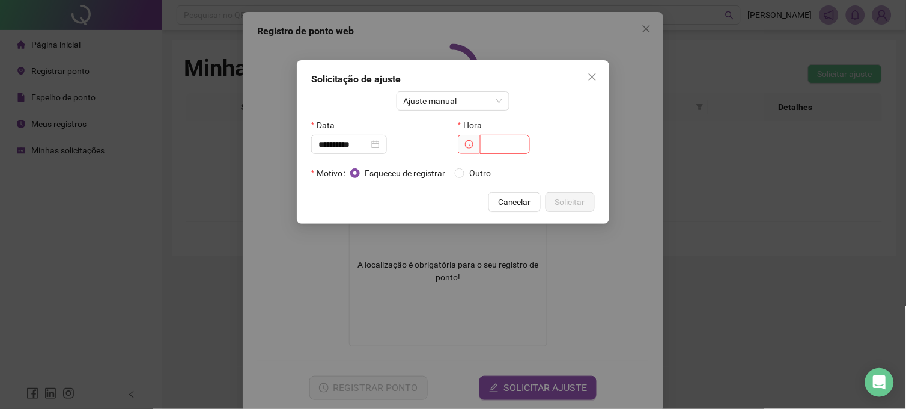
click at [506, 156] on div "Hora" at bounding box center [526, 139] width 147 height 48
click at [508, 148] on input "text" at bounding box center [505, 144] width 50 height 19
type input "*****"
click at [577, 202] on span "Solicitar" at bounding box center [570, 201] width 30 height 13
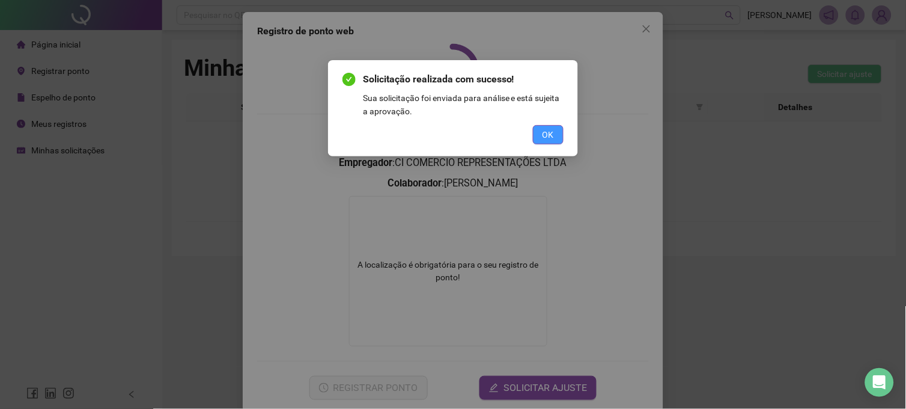
click at [546, 133] on span "OK" at bounding box center [548, 134] width 11 height 13
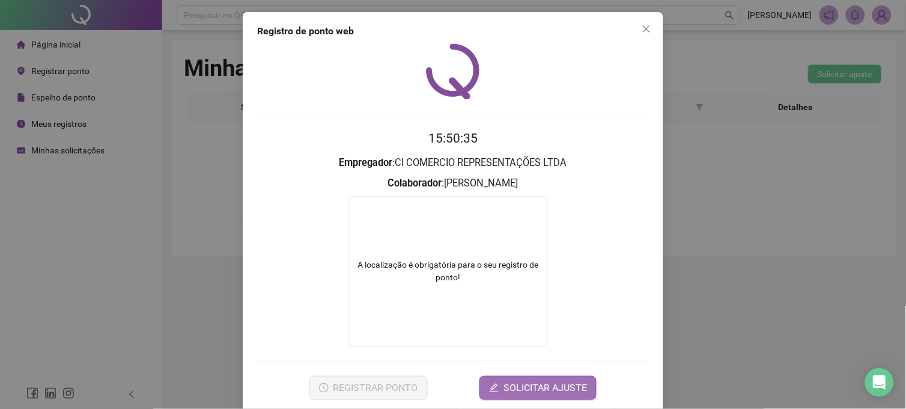
click at [519, 367] on span "SOLICITAR AJUSTE" at bounding box center [546, 387] width 84 height 14
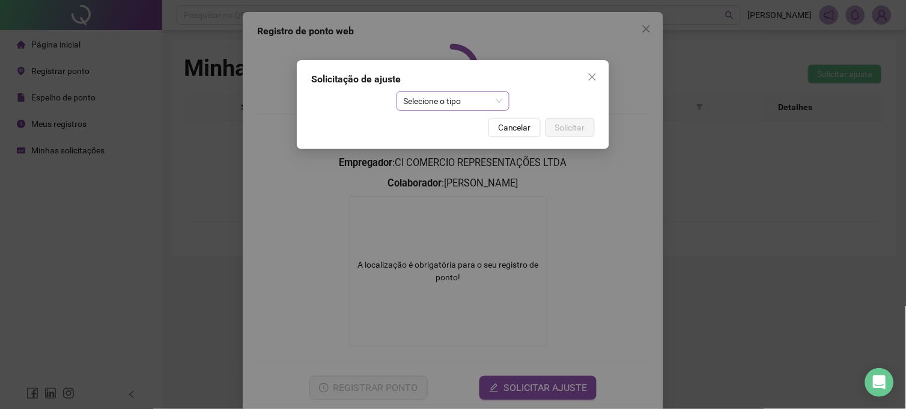
click at [458, 101] on span "Selecione o tipo" at bounding box center [453, 101] width 99 height 18
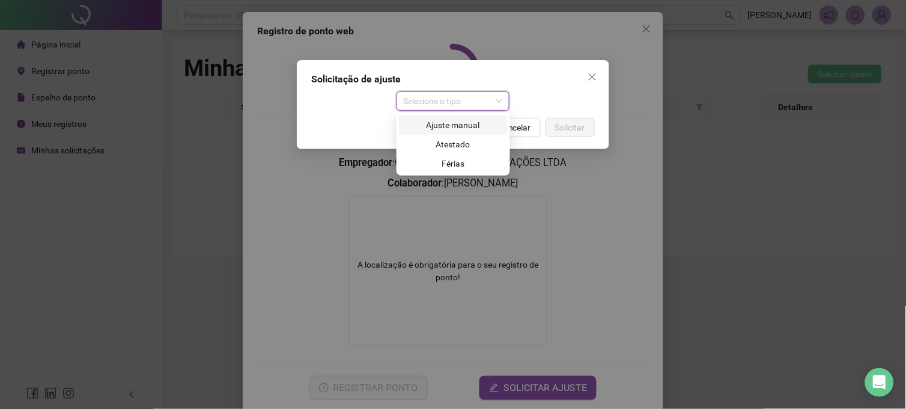
click at [458, 127] on div "Ajuste manual" at bounding box center [453, 124] width 94 height 13
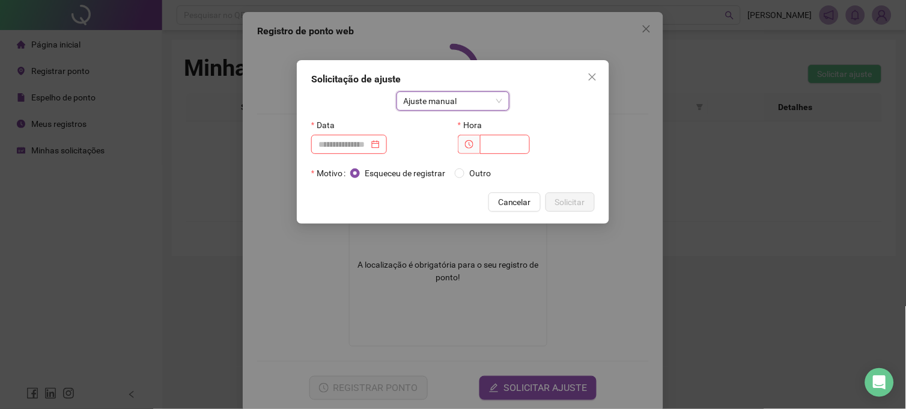
click at [389, 155] on div "Data" at bounding box center [379, 139] width 147 height 48
click at [380, 150] on div at bounding box center [348, 144] width 61 height 13
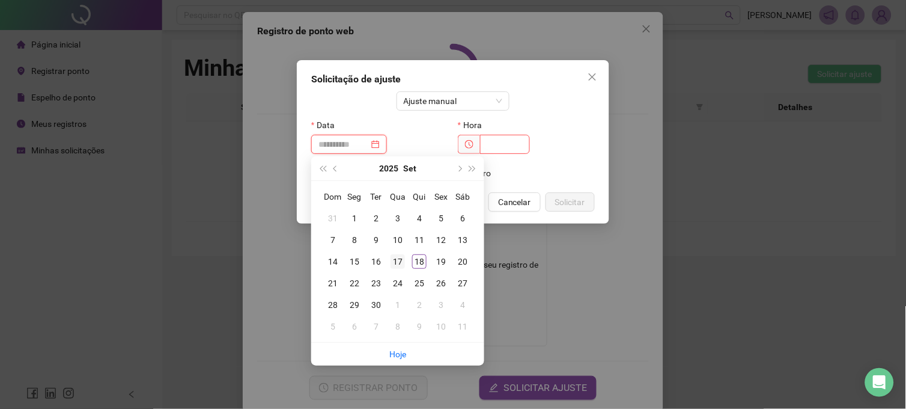
type input "**********"
click at [401, 264] on div "17" at bounding box center [398, 261] width 14 height 14
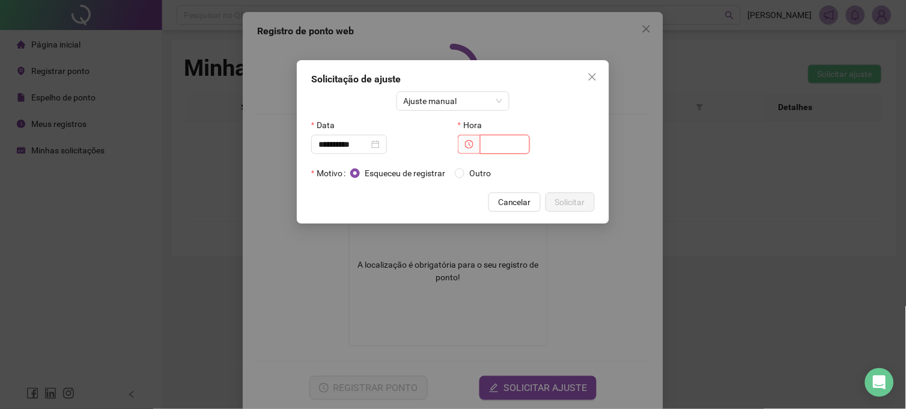
click at [487, 135] on input "text" at bounding box center [505, 144] width 50 height 19
type input "*****"
click at [590, 200] on button "Solicitar" at bounding box center [570, 201] width 49 height 19
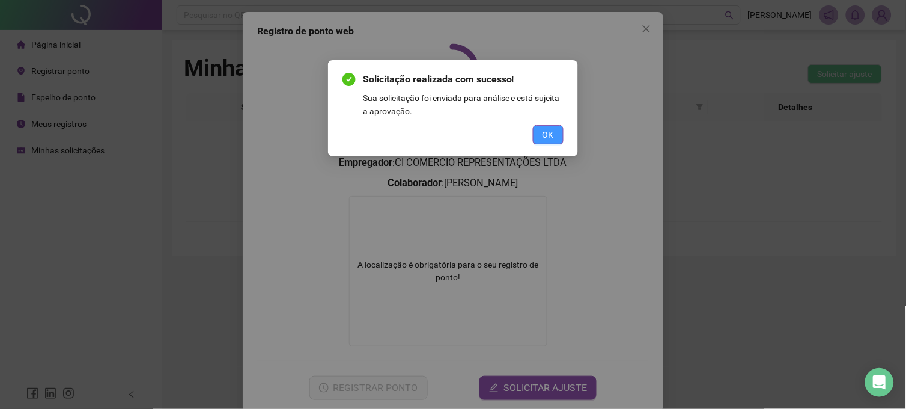
click at [551, 132] on span "OK" at bounding box center [548, 134] width 11 height 13
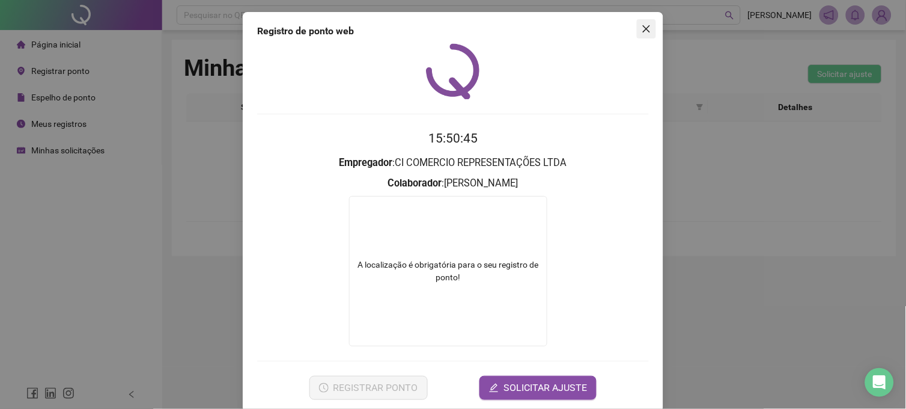
click at [644, 21] on button "Close" at bounding box center [646, 28] width 19 height 19
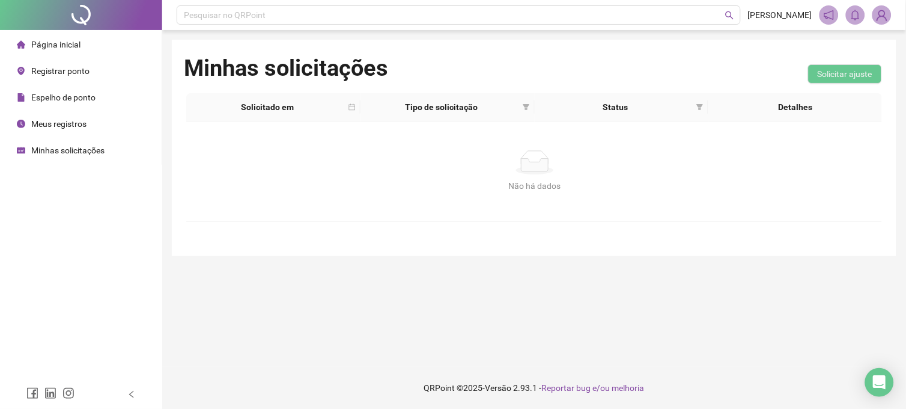
click at [815, 15] on img at bounding box center [882, 15] width 18 height 18
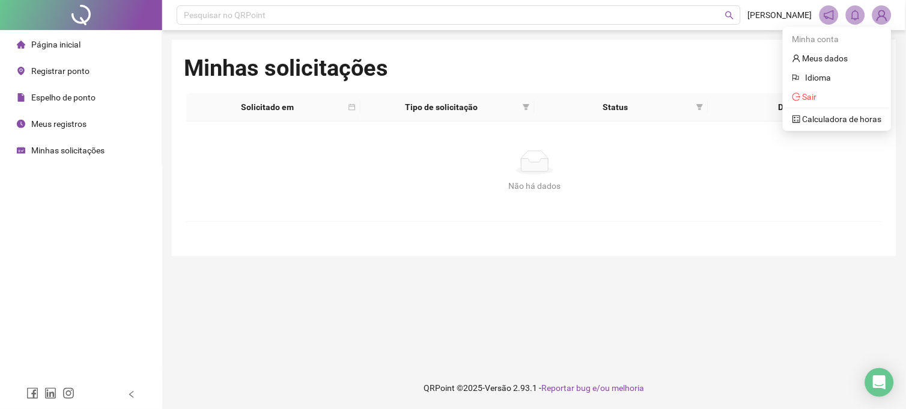
click at [667, 350] on main "Minhas solicitações Solicitar ajuste Solicitado em Tipo de solicitação Status D…" at bounding box center [534, 198] width 725 height 317
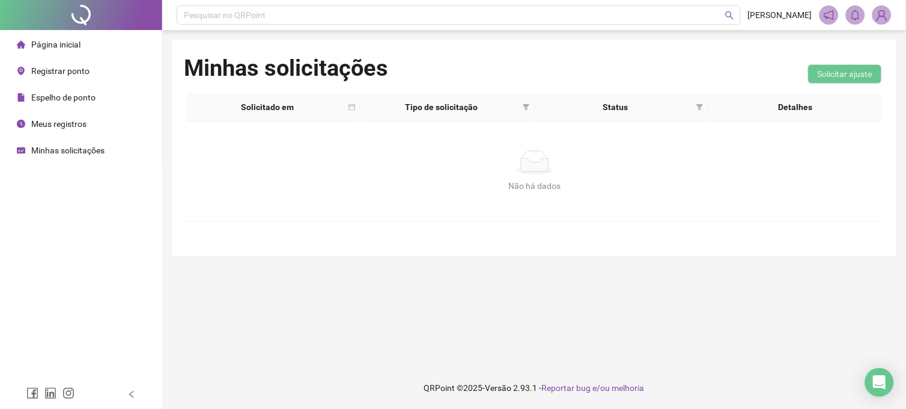
click at [815, 15] on img at bounding box center [882, 15] width 18 height 18
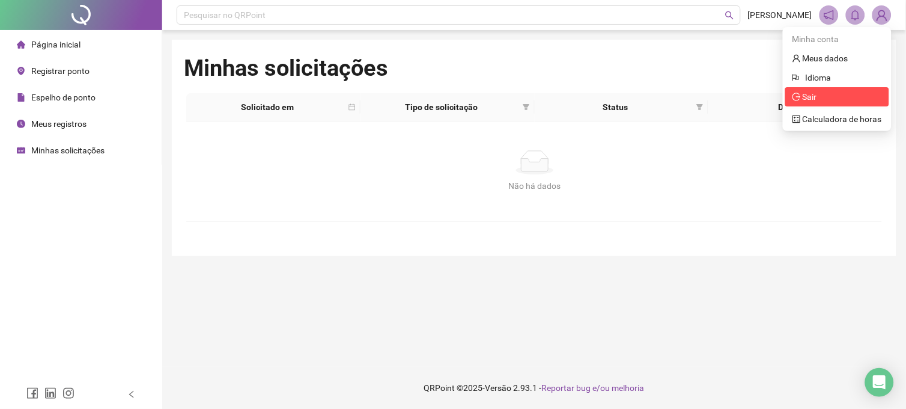
click at [815, 88] on li "Sair" at bounding box center [837, 96] width 104 height 19
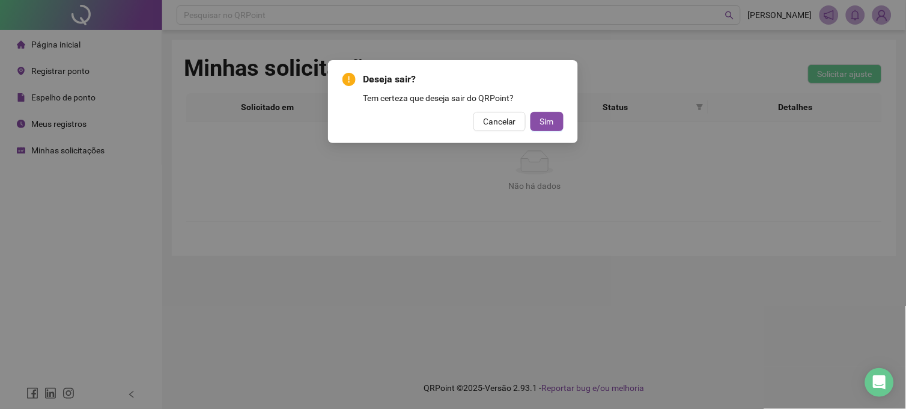
click at [565, 115] on div "Deseja sair? Tem certeza que deseja sair do QRPoint? Cancelar Sim" at bounding box center [453, 101] width 250 height 83
click at [563, 115] on button "Sim" at bounding box center [547, 121] width 33 height 19
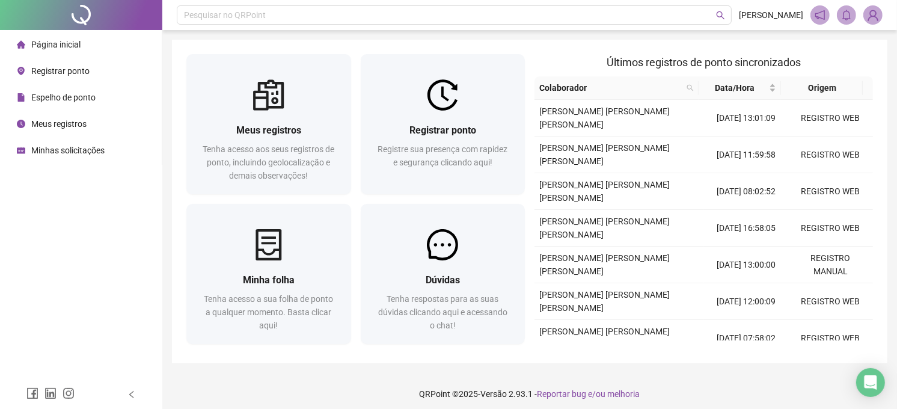
click at [878, 18] on img at bounding box center [872, 15] width 18 height 18
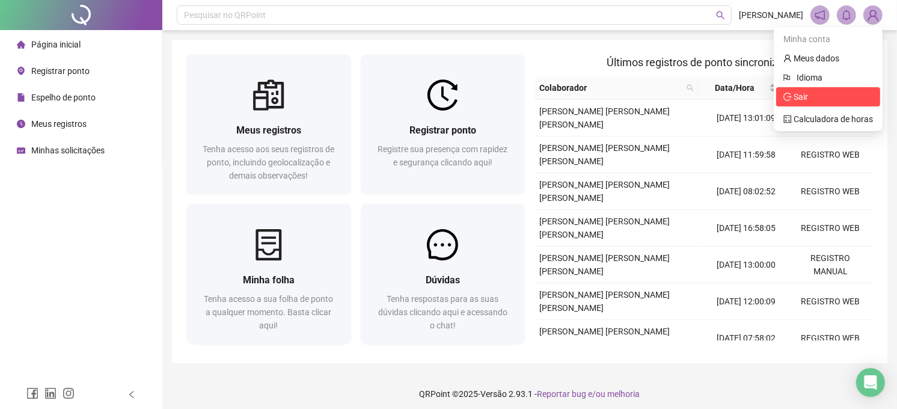
click at [839, 99] on span "Sair" at bounding box center [828, 96] width 90 height 13
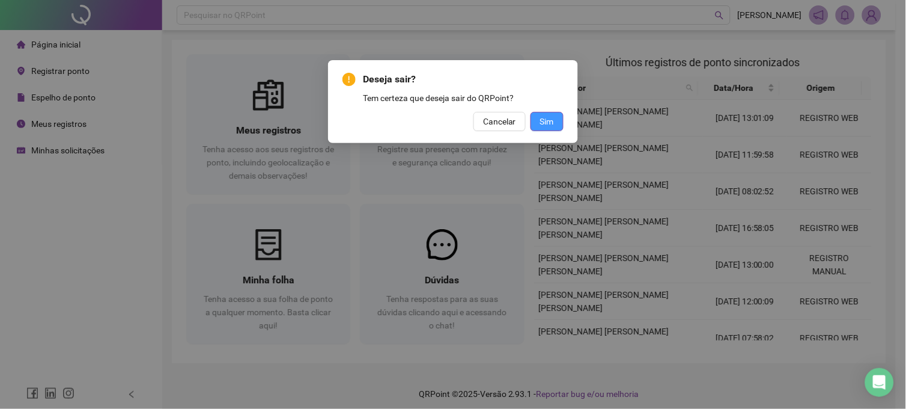
click at [561, 122] on button "Sim" at bounding box center [547, 121] width 33 height 19
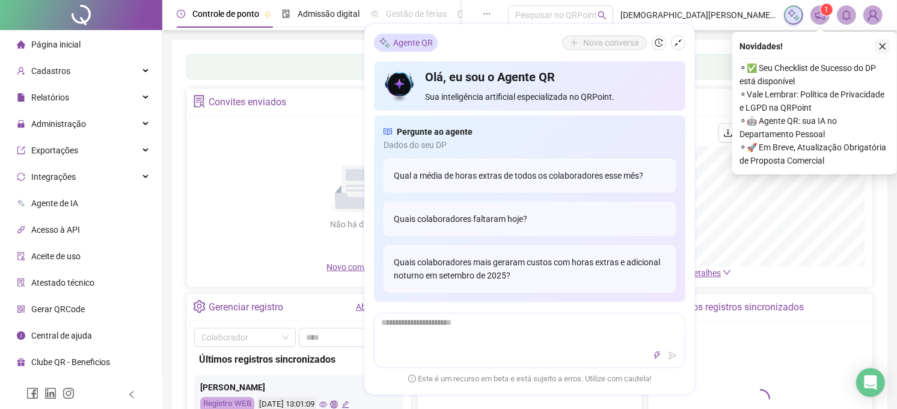
click at [881, 48] on icon "close" at bounding box center [882, 46] width 8 height 8
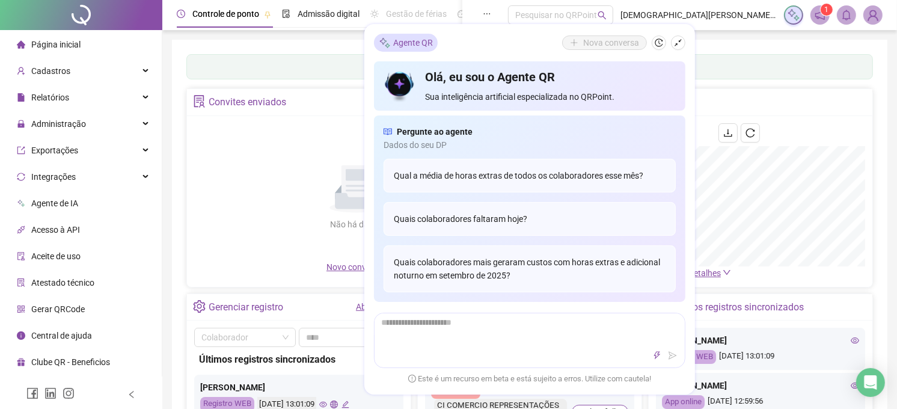
click at [816, 18] on icon "notification" at bounding box center [820, 15] width 10 height 10
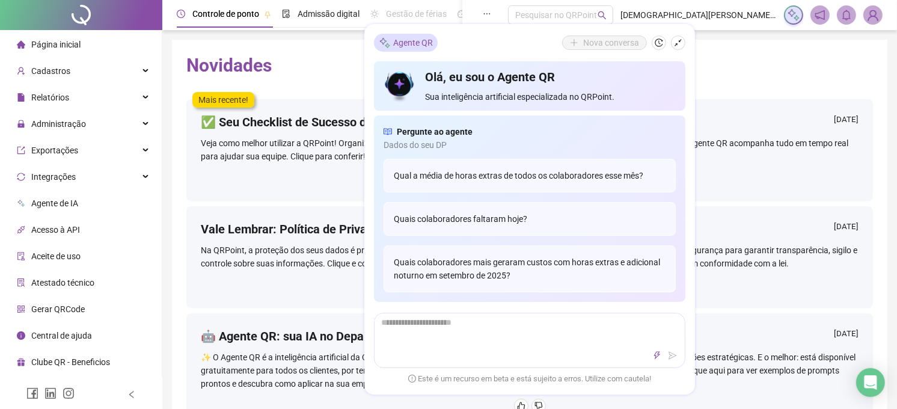
click at [747, 62] on h2 "Novidades" at bounding box center [529, 65] width 686 height 23
click at [747, 59] on h2 "Novidades" at bounding box center [529, 65] width 686 height 23
click at [812, 46] on div "Novidades Mais recente! ✅ Seu Checklist de Sucesso do DP está disponível [DATE]…" at bounding box center [529, 274] width 715 height 469
click at [690, 45] on div "Agente QR Nova conversa Olá, eu sou o Agente QR Sua inteligência artificial esp…" at bounding box center [529, 209] width 330 height 370
click at [676, 44] on icon "shrink" at bounding box center [678, 42] width 8 height 8
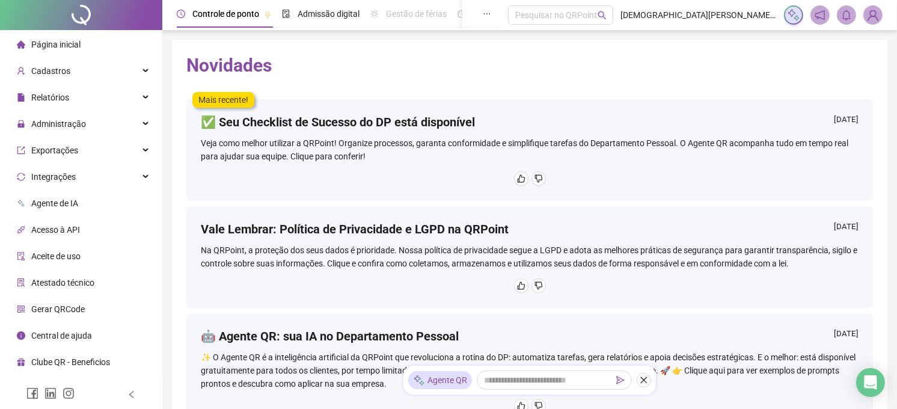
click at [869, 14] on img at bounding box center [872, 15] width 18 height 18
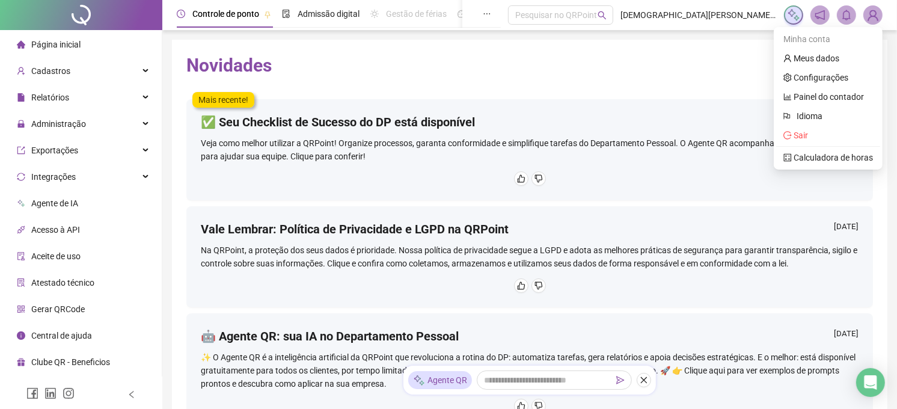
click at [713, 75] on h2 "Novidades" at bounding box center [529, 65] width 686 height 23
